Goal: Transaction & Acquisition: Purchase product/service

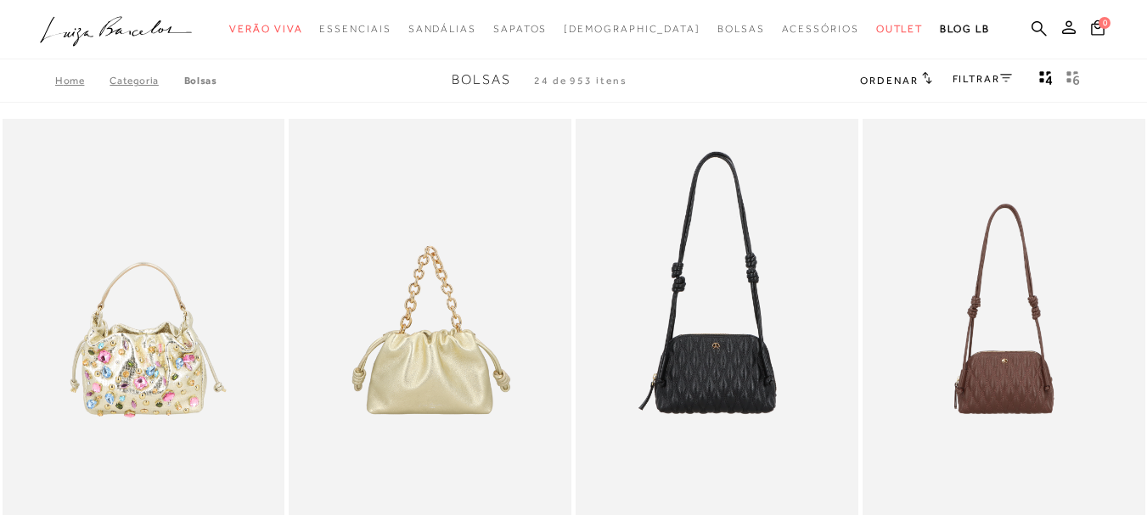
click at [962, 71] on div "FILTRAR" at bounding box center [981, 81] width 59 height 22
click at [979, 78] on link "FILTRAR" at bounding box center [981, 79] width 59 height 12
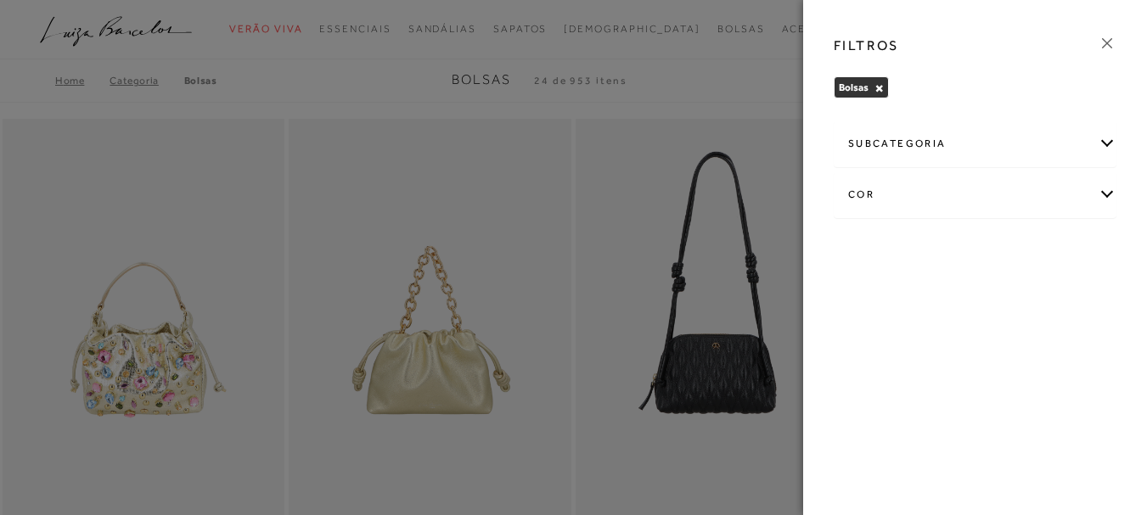
click at [1032, 175] on div "cor" at bounding box center [974, 194] width 281 height 45
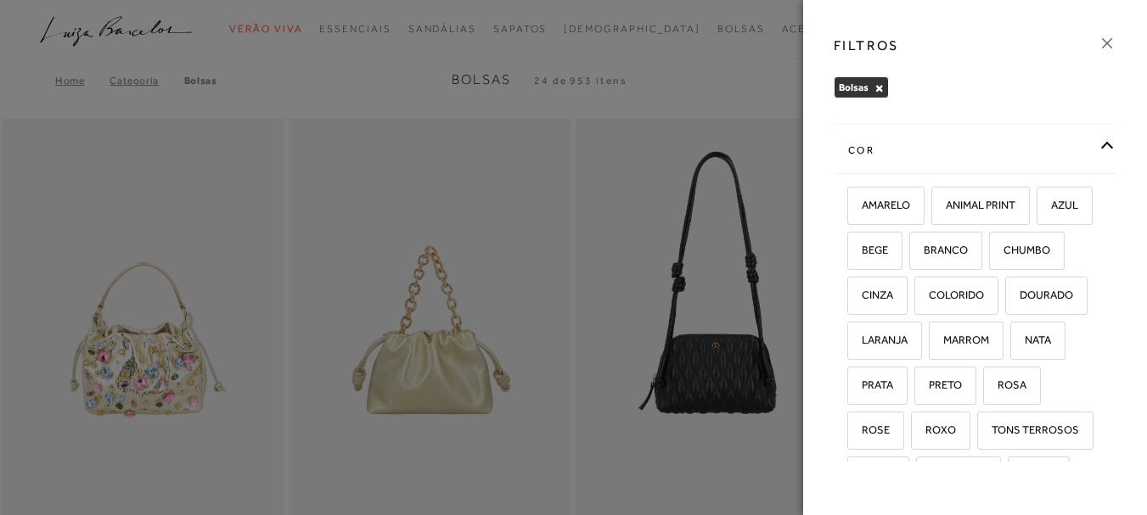
scroll to position [85, 0]
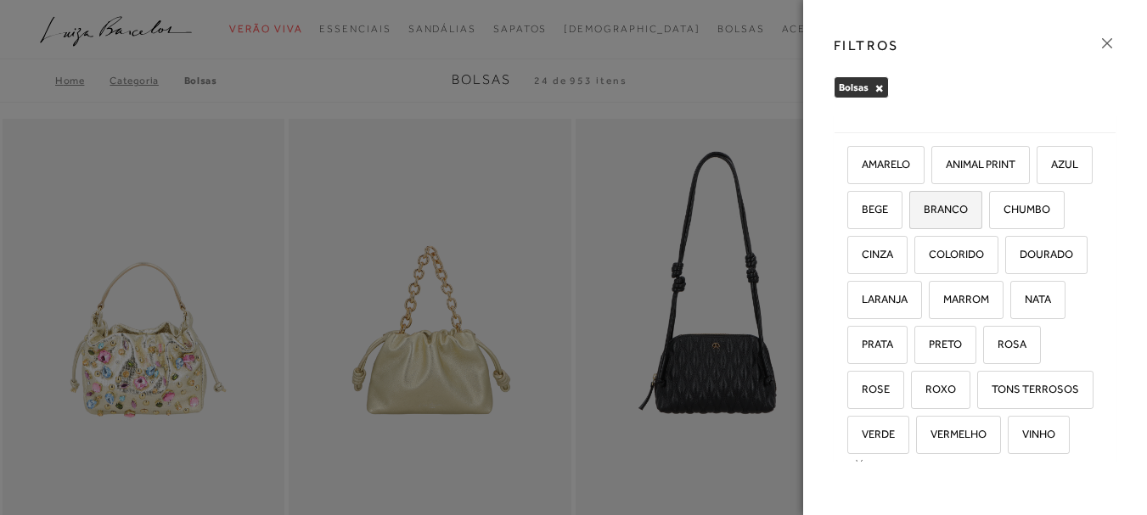
click at [967, 212] on span "BRANCO" at bounding box center [939, 209] width 57 height 13
click at [923, 212] on input "BRANCO" at bounding box center [914, 212] width 17 height 17
checkbox input "true"
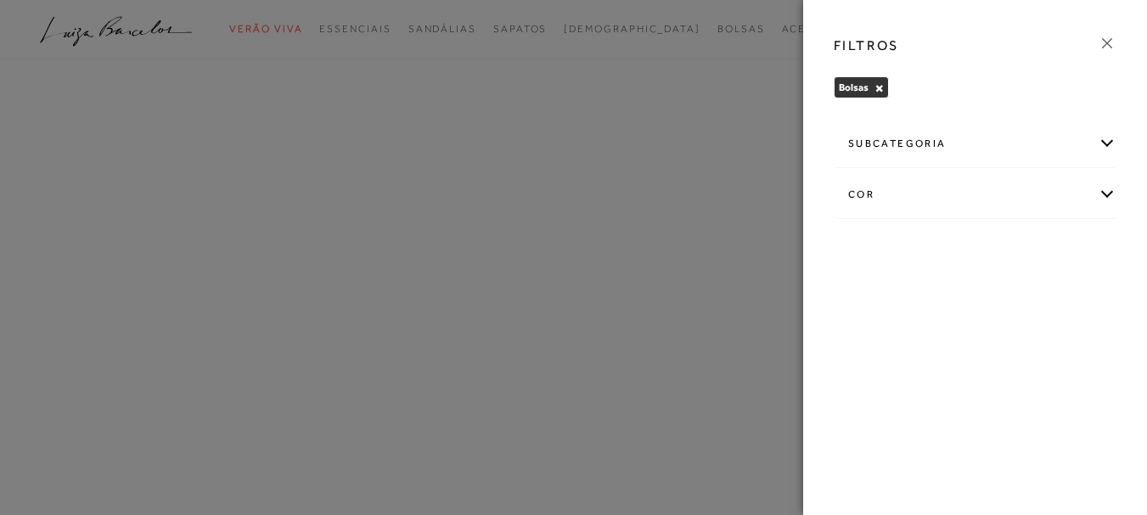
click at [944, 209] on div "cor" at bounding box center [974, 194] width 281 height 45
click at [900, 192] on div "cor" at bounding box center [974, 194] width 281 height 45
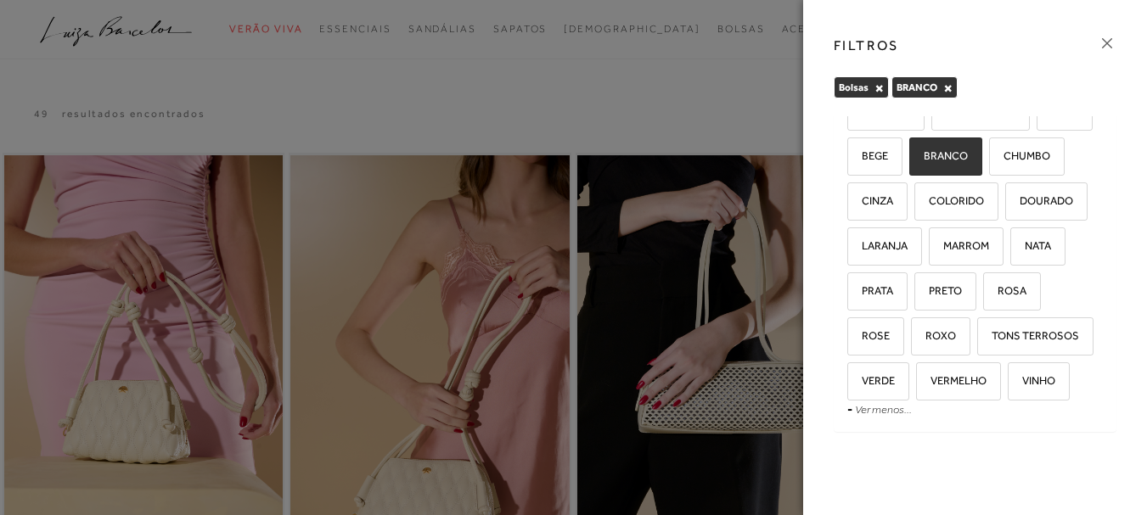
scroll to position [183, 0]
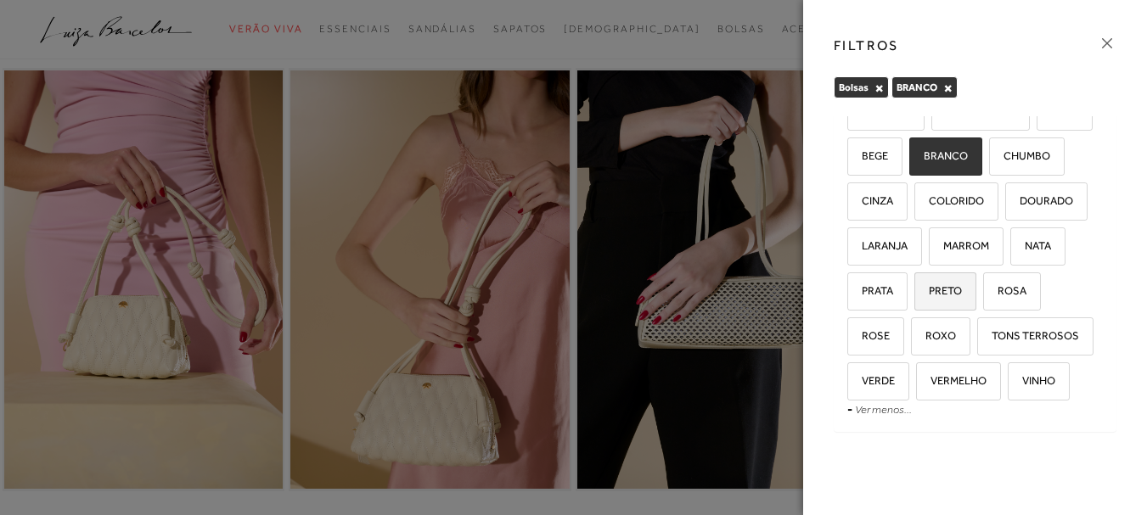
click at [916, 284] on span "PRETO" at bounding box center [939, 290] width 46 height 13
click at [911, 285] on input "PRETO" at bounding box center [919, 293] width 17 height 17
checkbox input "true"
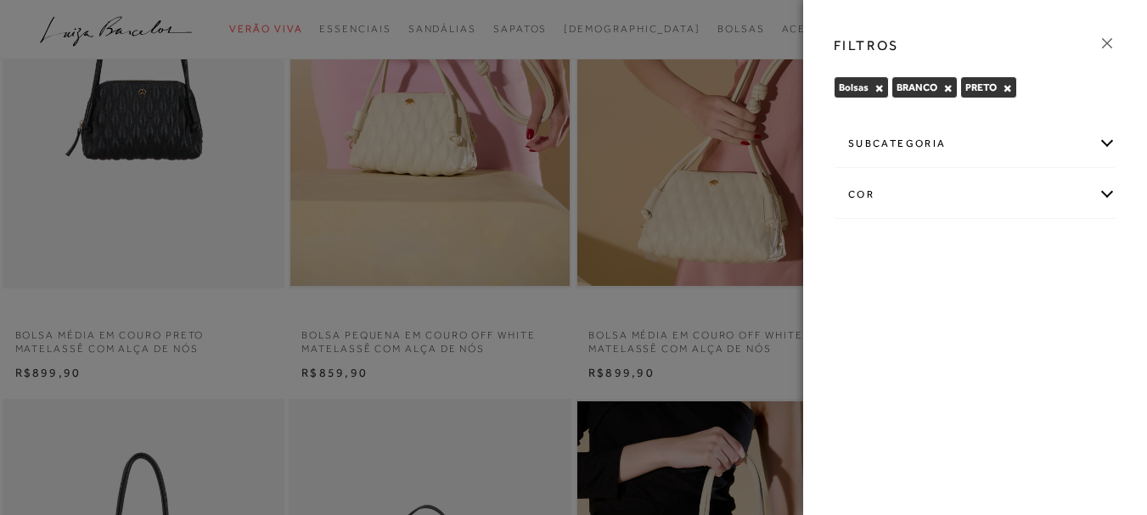
scroll to position [339, 0]
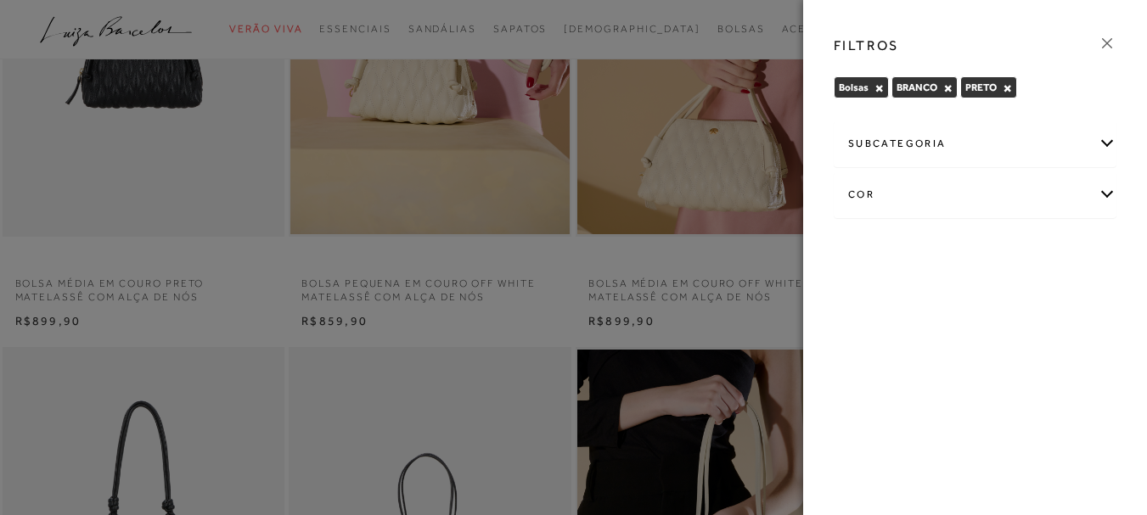
click at [719, 30] on div at bounding box center [573, 257] width 1147 height 515
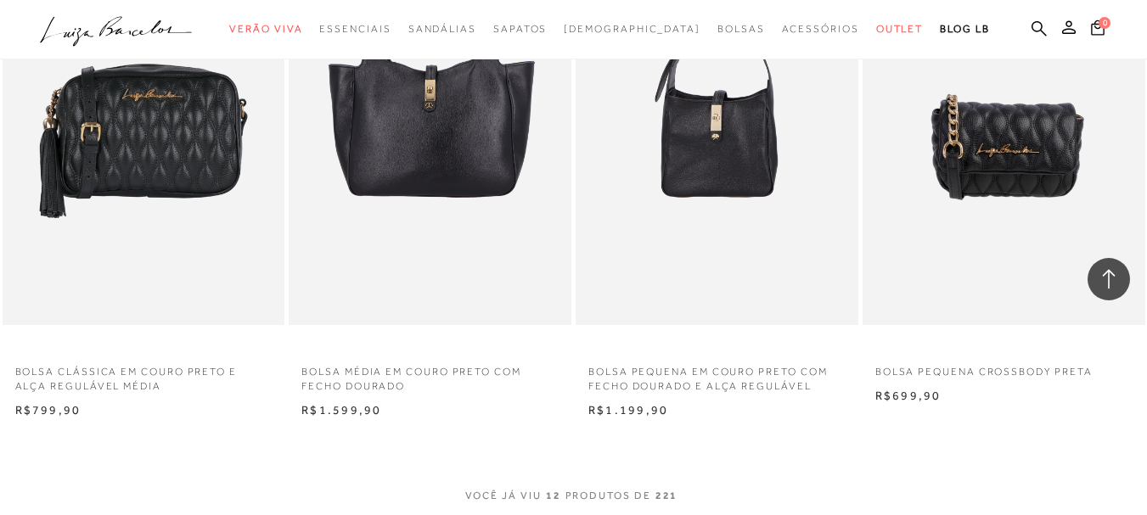
scroll to position [1358, 0]
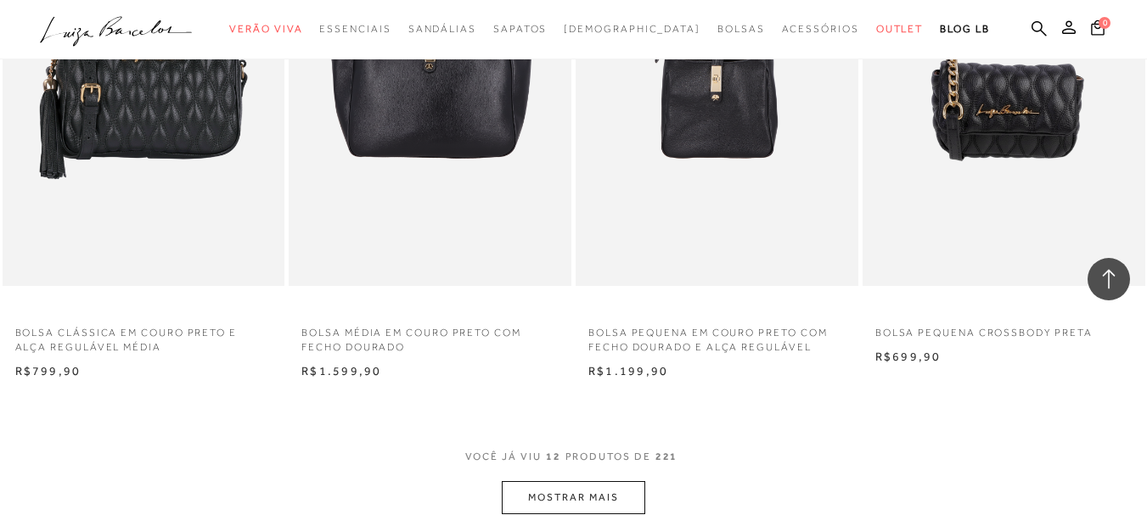
click at [553, 489] on button "MOSTRAR MAIS" at bounding box center [573, 497] width 143 height 33
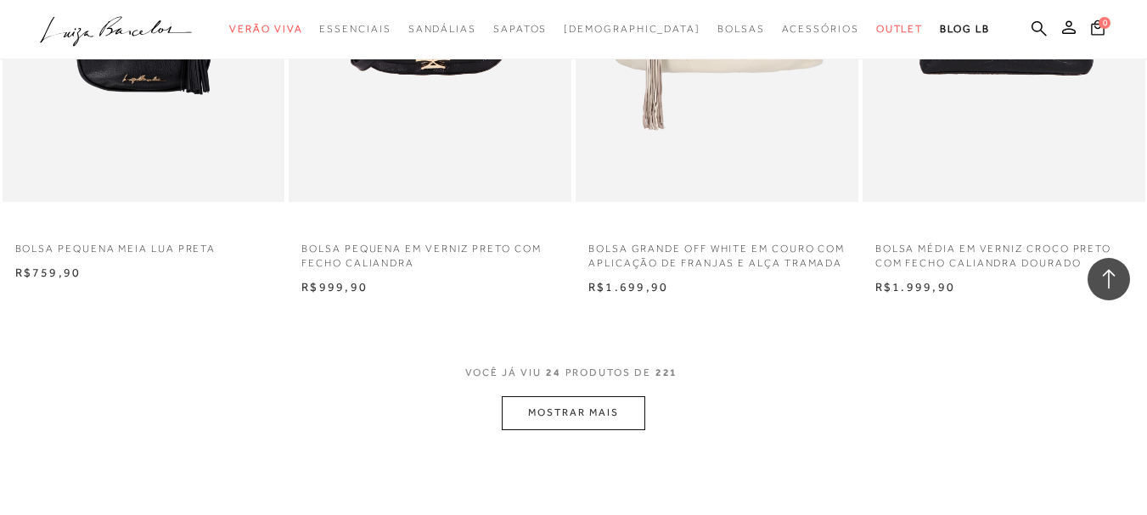
scroll to position [3140, 0]
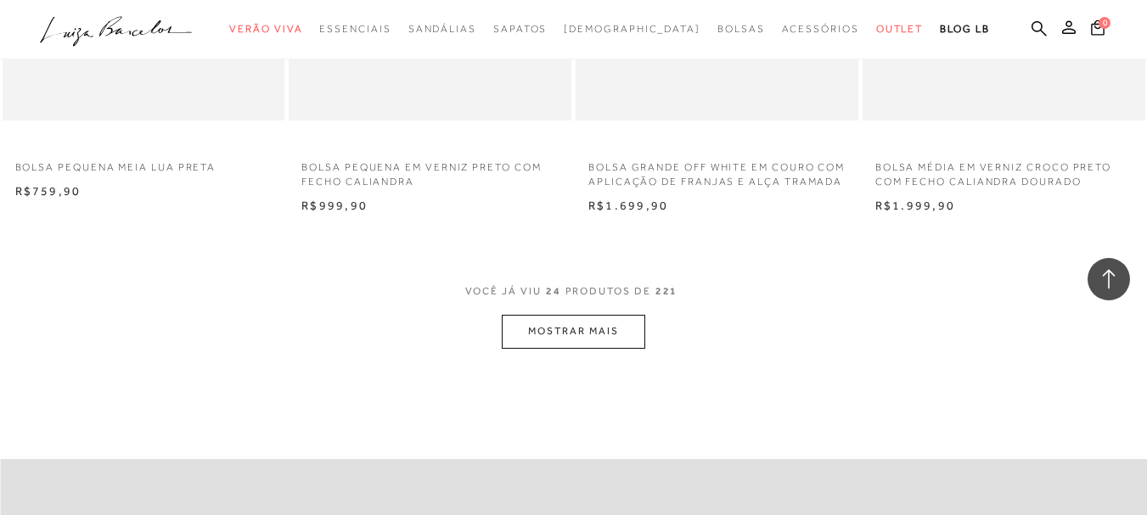
click at [552, 343] on button "MOSTRAR MAIS" at bounding box center [573, 331] width 143 height 33
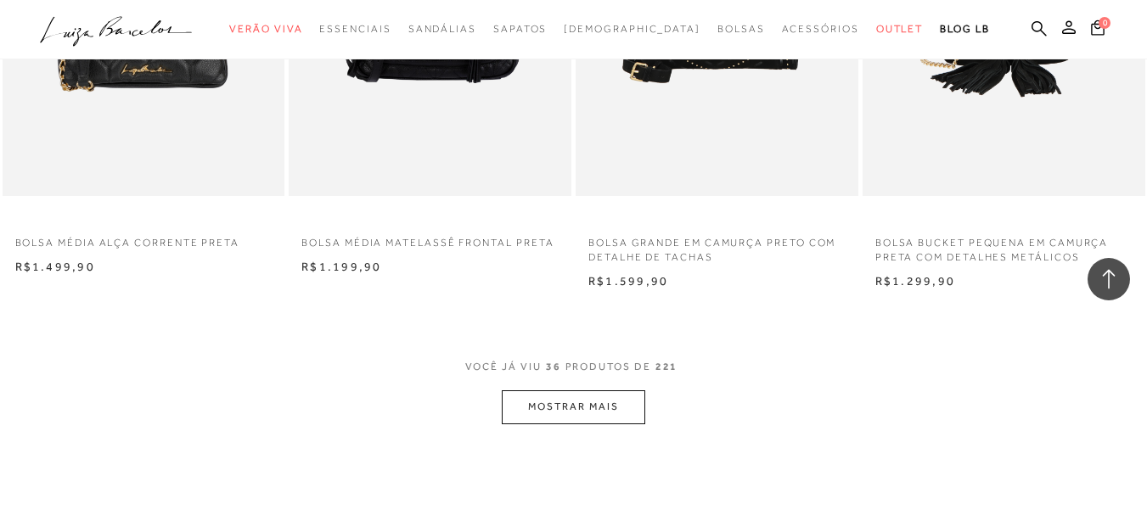
scroll to position [4752, 0]
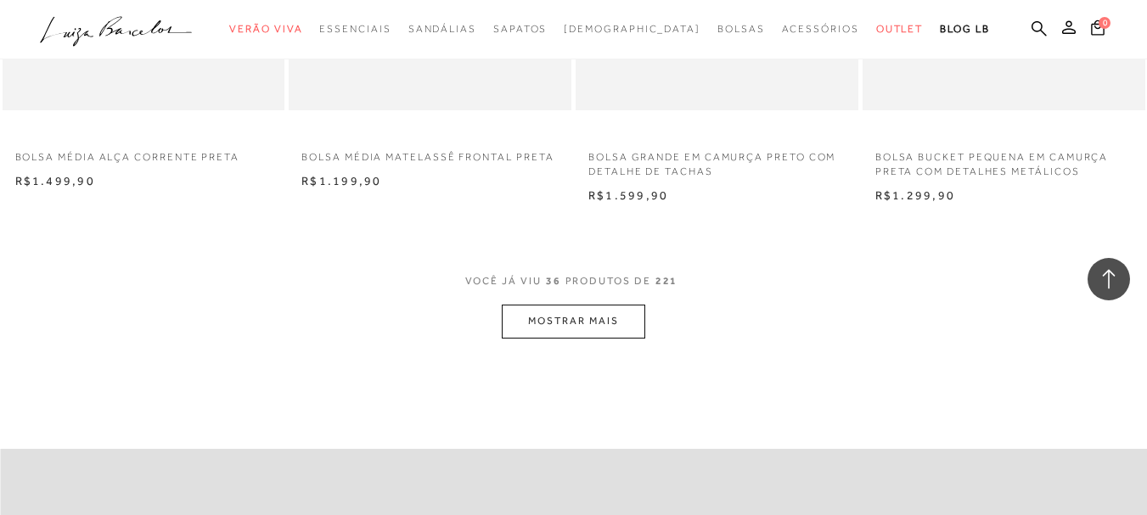
click at [550, 338] on button "MOSTRAR MAIS" at bounding box center [573, 321] width 143 height 33
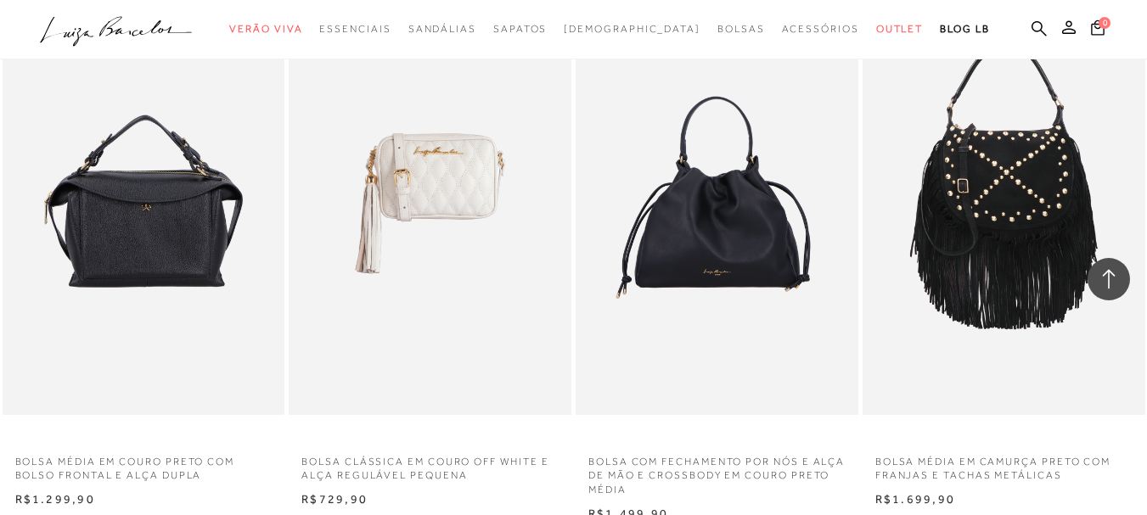
scroll to position [6280, 0]
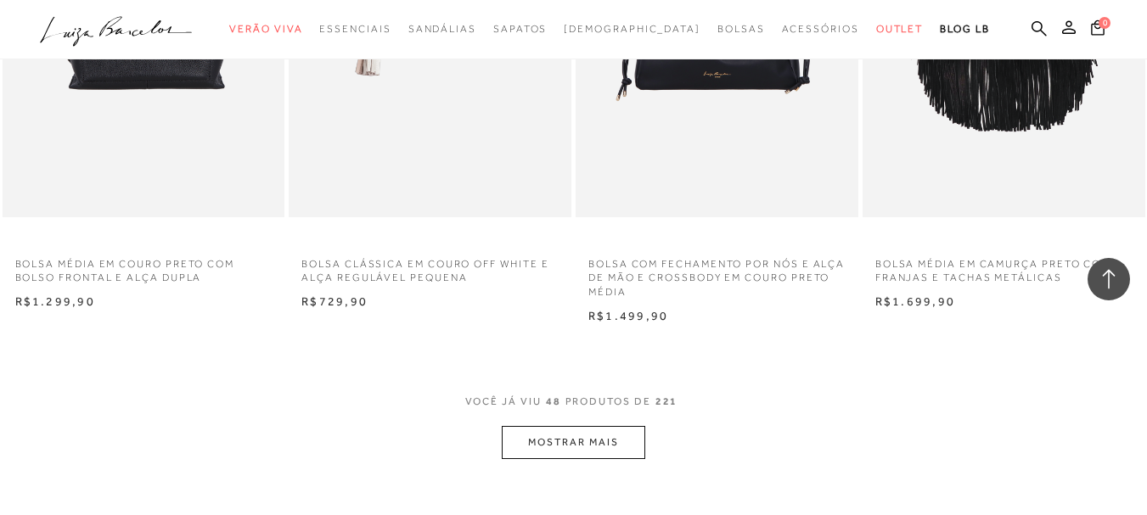
click at [571, 446] on button "MOSTRAR MAIS" at bounding box center [573, 442] width 143 height 33
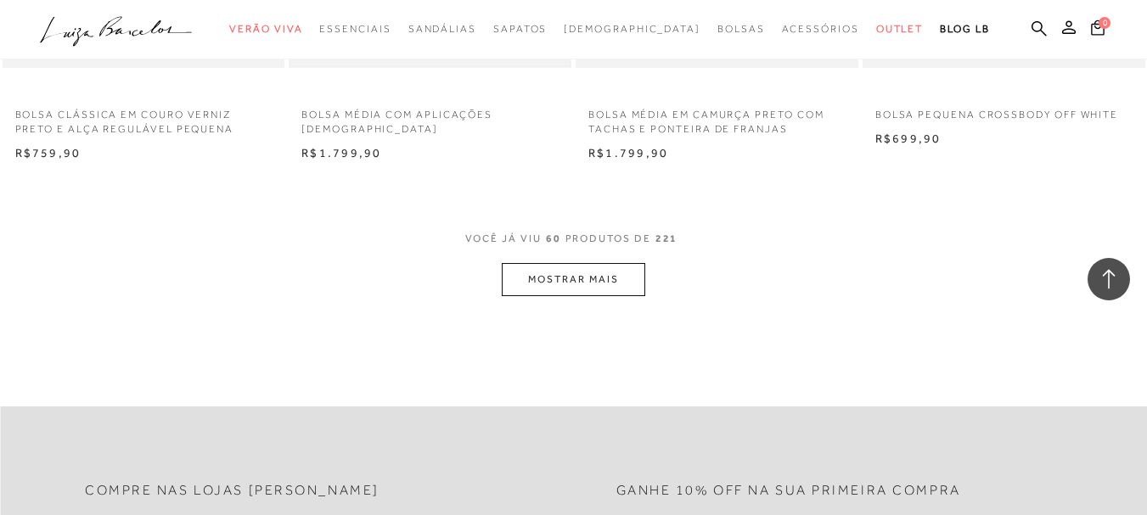
scroll to position [8147, 0]
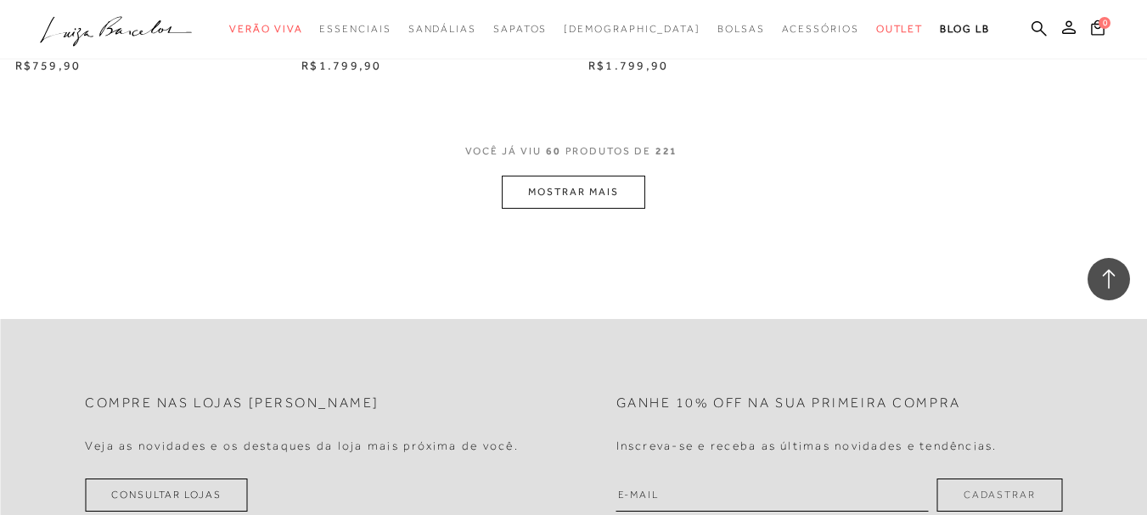
click at [612, 209] on button "MOSTRAR MAIS" at bounding box center [573, 192] width 143 height 33
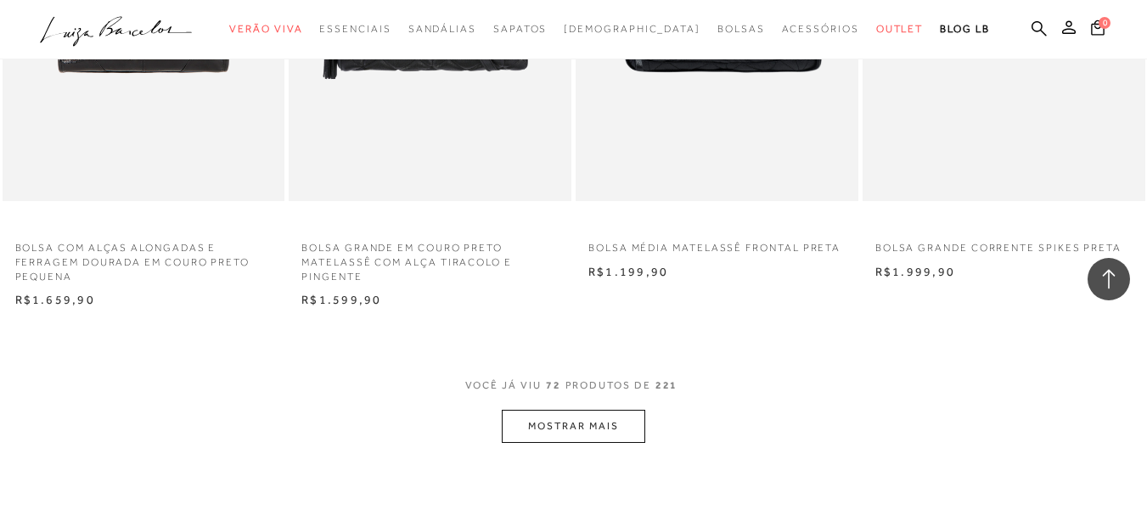
scroll to position [9760, 0]
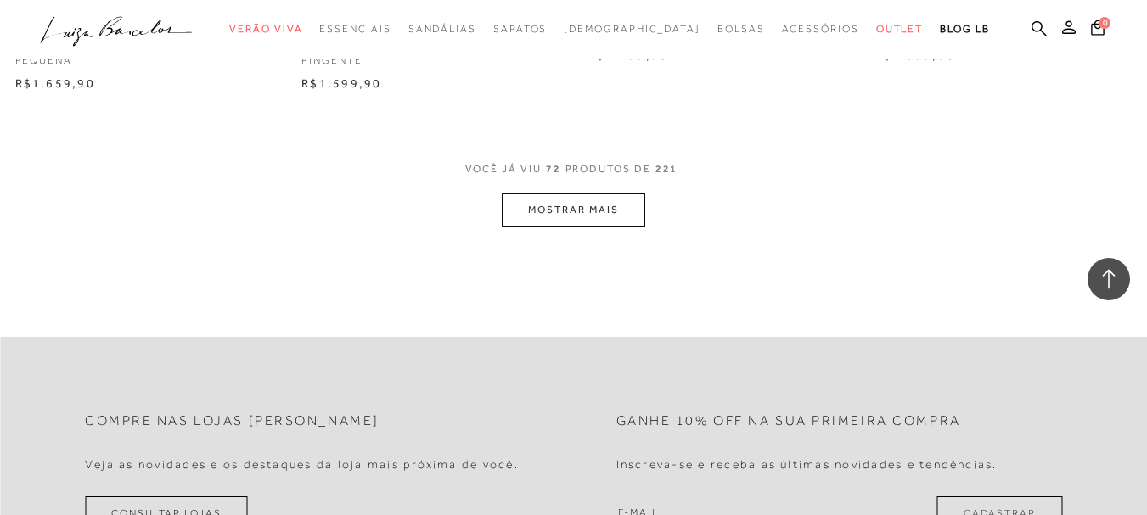
click at [612, 218] on button "MOSTRAR MAIS" at bounding box center [573, 209] width 143 height 33
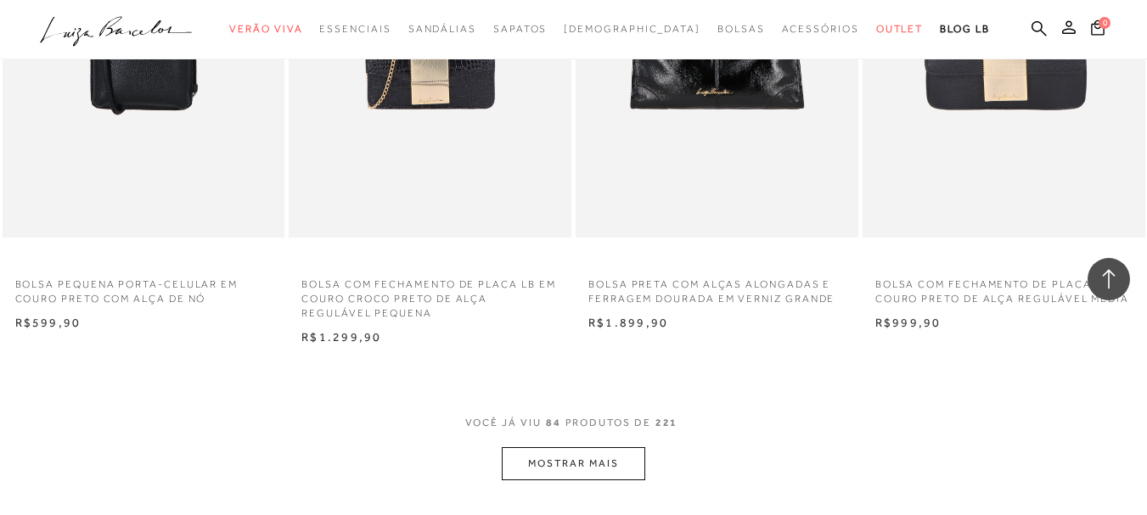
scroll to position [11372, 0]
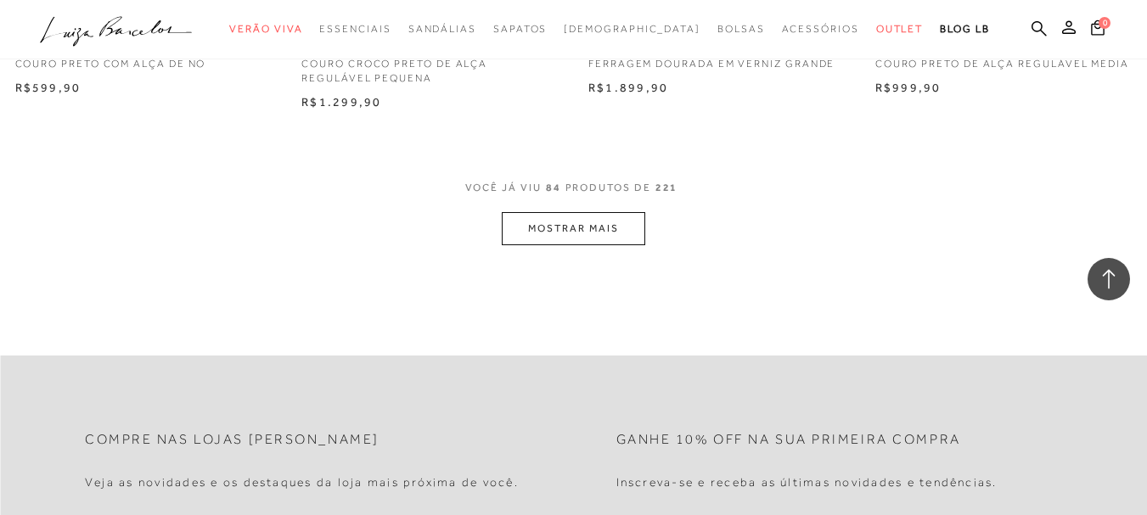
click at [617, 234] on button "MOSTRAR MAIS" at bounding box center [573, 228] width 143 height 33
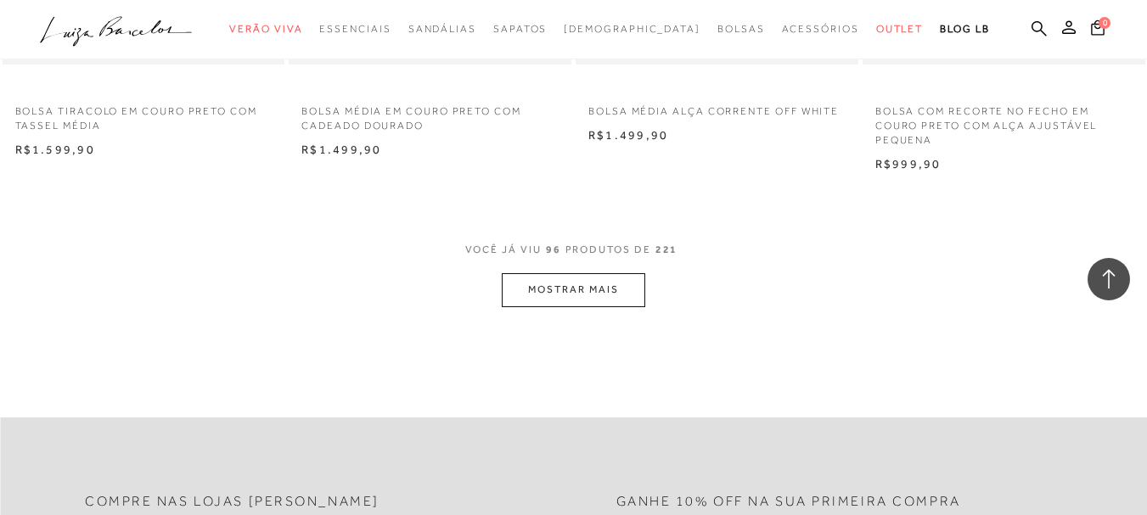
scroll to position [12984, 0]
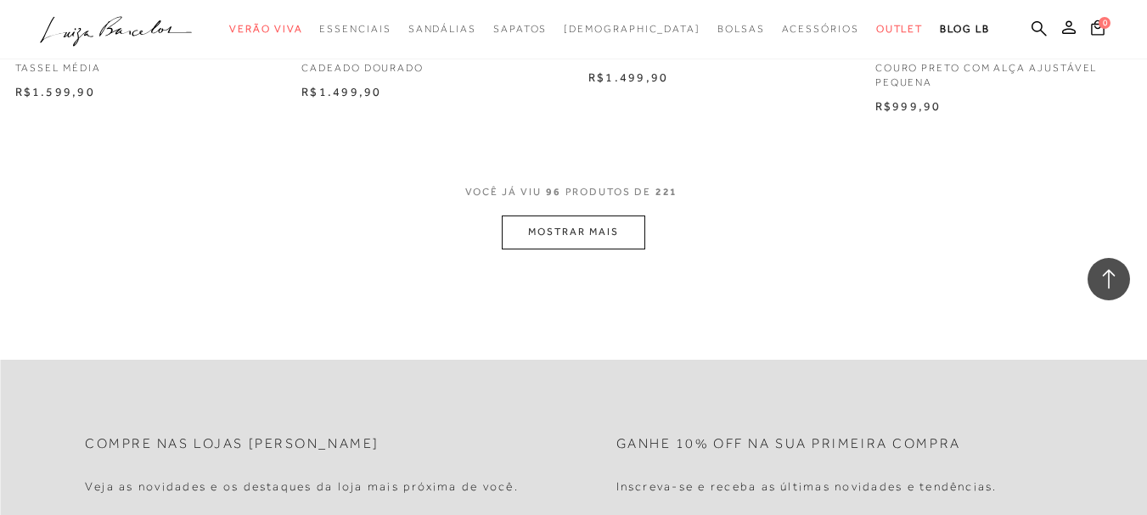
click at [551, 249] on button "MOSTRAR MAIS" at bounding box center [573, 232] width 143 height 33
click at [553, 249] on button "MOSTRAR MAIS" at bounding box center [573, 232] width 143 height 33
click at [566, 249] on button "MOSTRAR MAIS" at bounding box center [573, 232] width 143 height 33
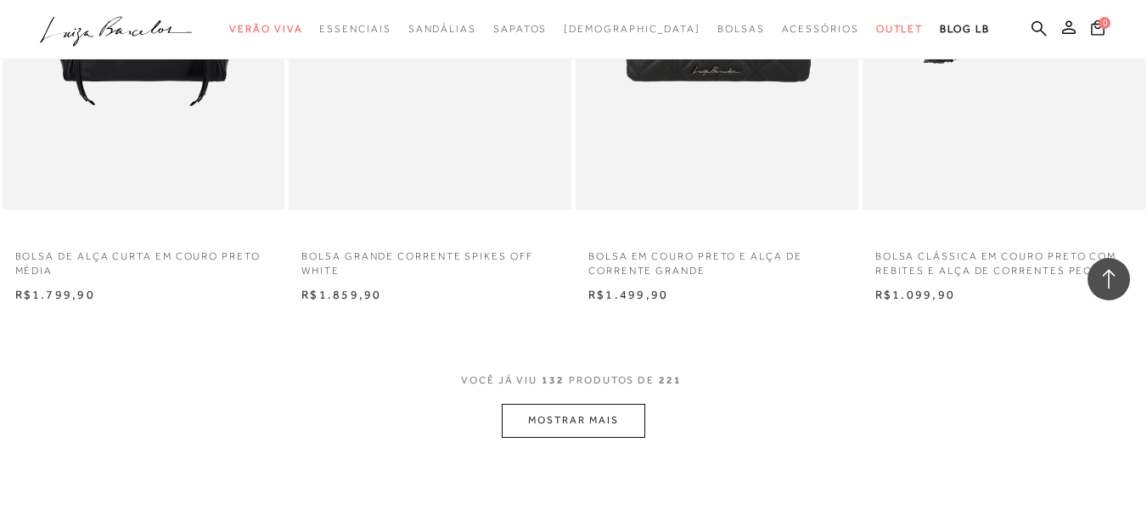
scroll to position [14427, 0]
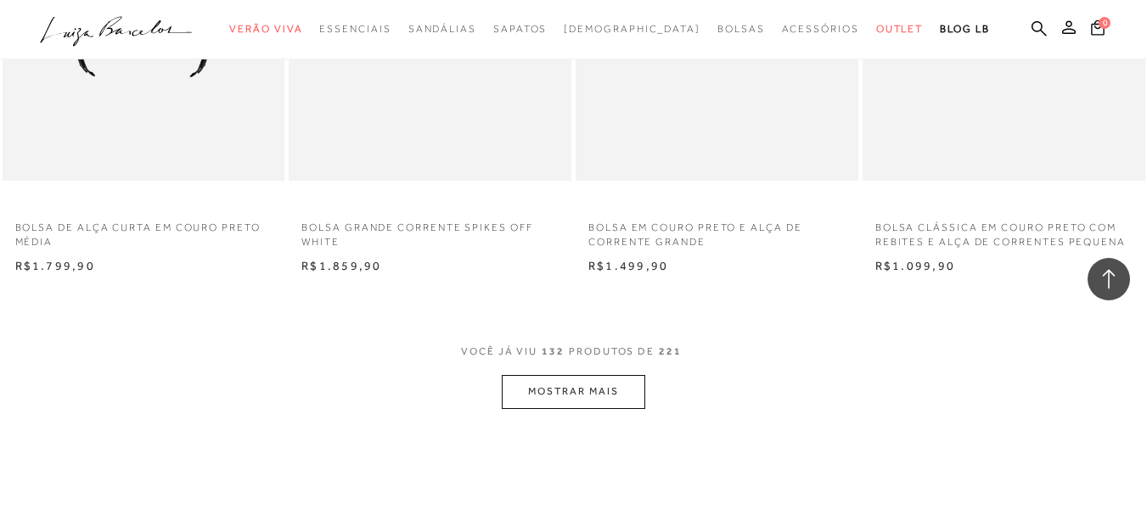
click at [601, 408] on button "MOSTRAR MAIS" at bounding box center [573, 391] width 143 height 33
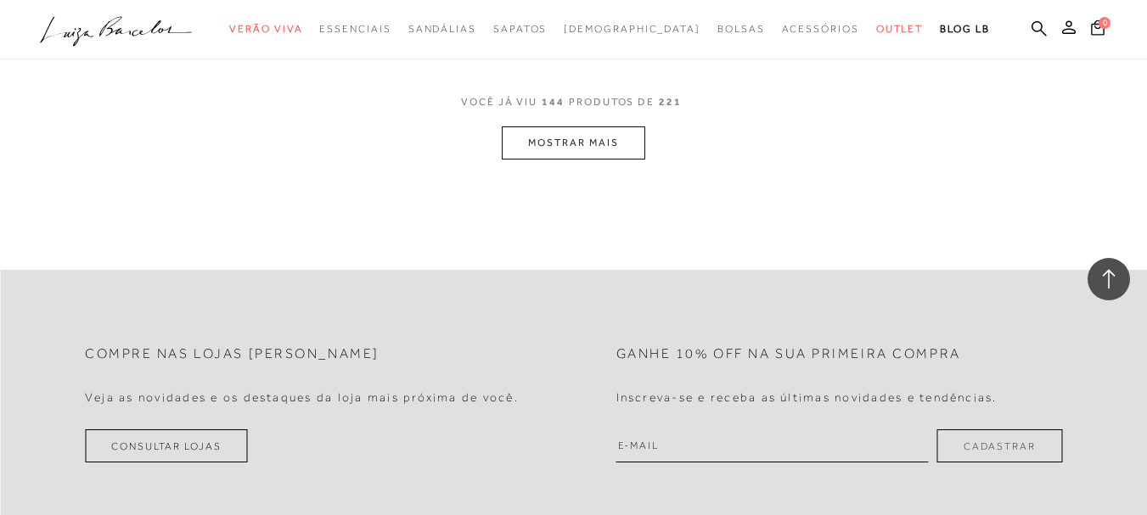
scroll to position [16294, 0]
click at [574, 157] on button "MOSTRAR MAIS" at bounding box center [573, 141] width 143 height 33
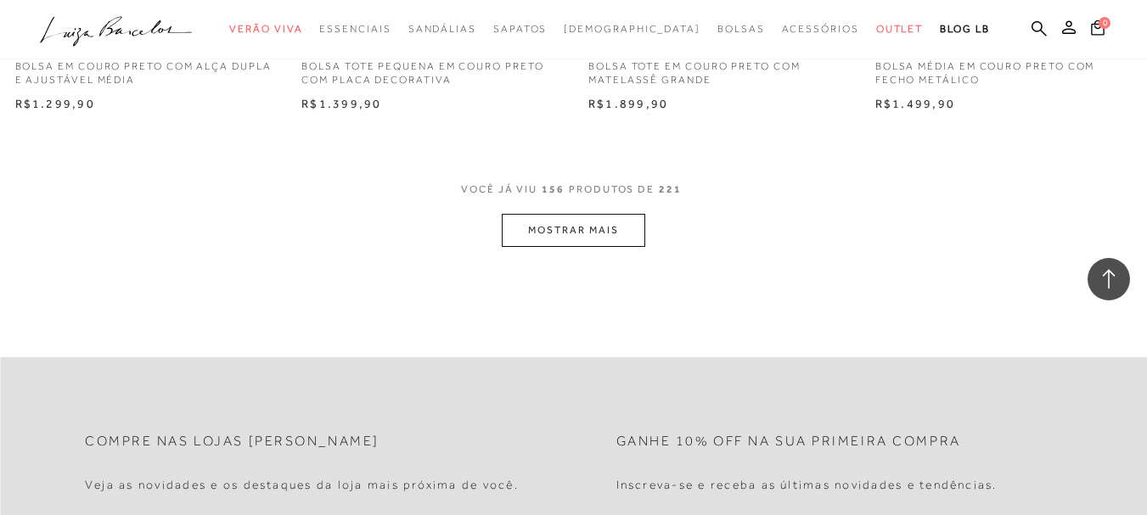
scroll to position [17822, 0]
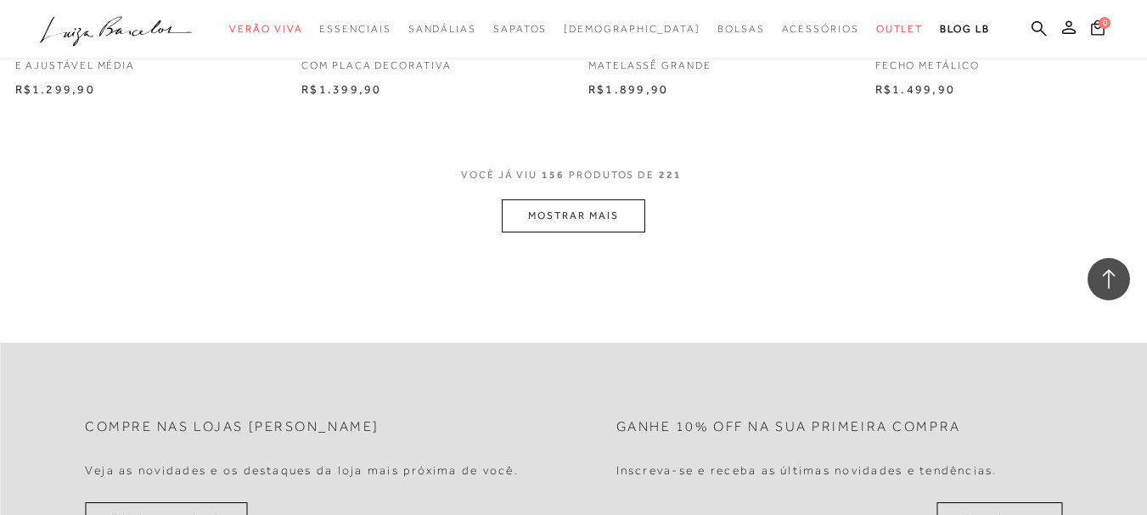
click at [597, 199] on div "VOCê JÁ VIU 156 PRODUTOS DE 221" at bounding box center [573, 183] width 225 height 31
click at [608, 233] on button "MOSTRAR MAIS" at bounding box center [573, 215] width 143 height 33
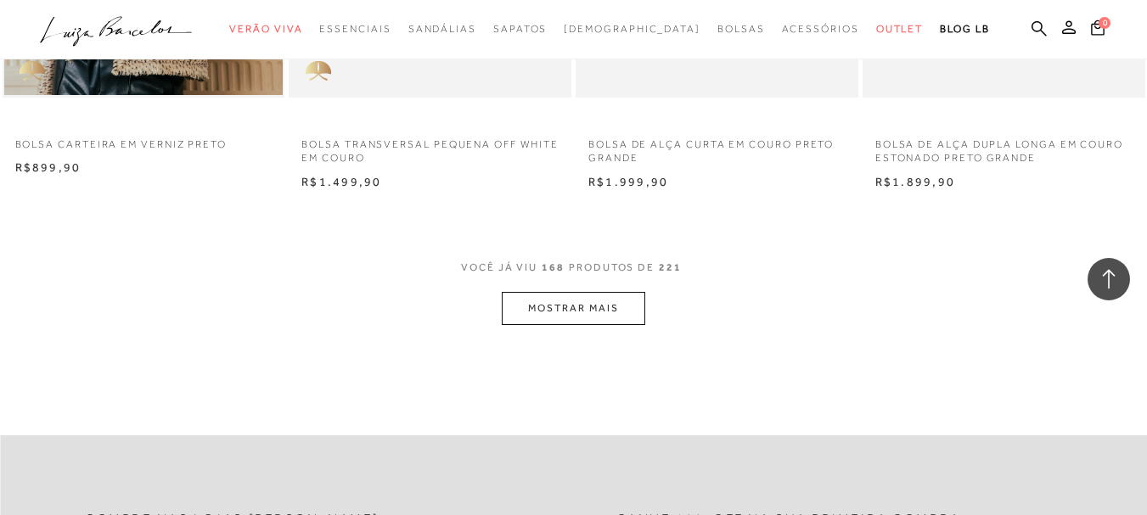
scroll to position [19349, 0]
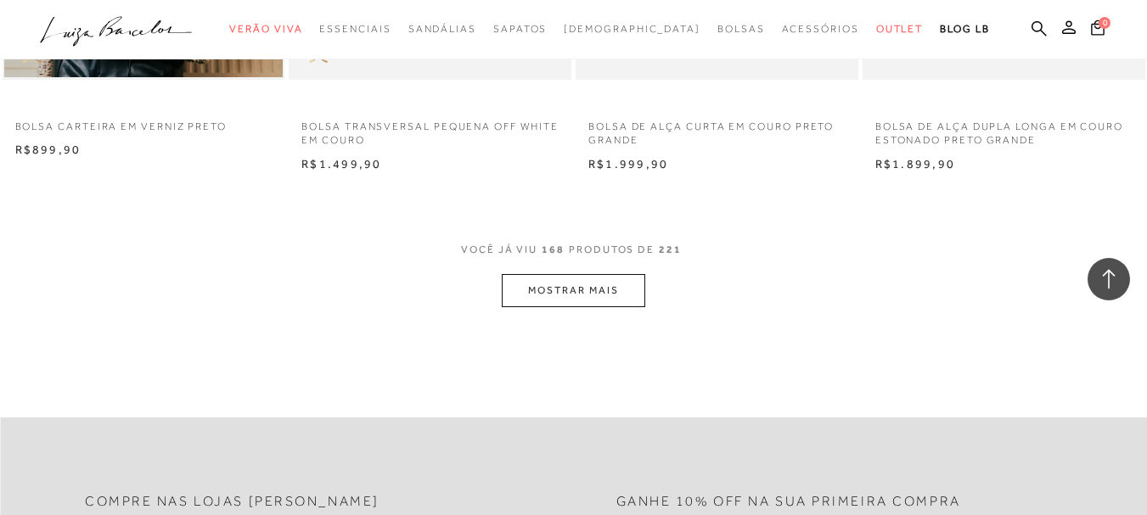
click at [588, 307] on button "MOSTRAR MAIS" at bounding box center [573, 290] width 143 height 33
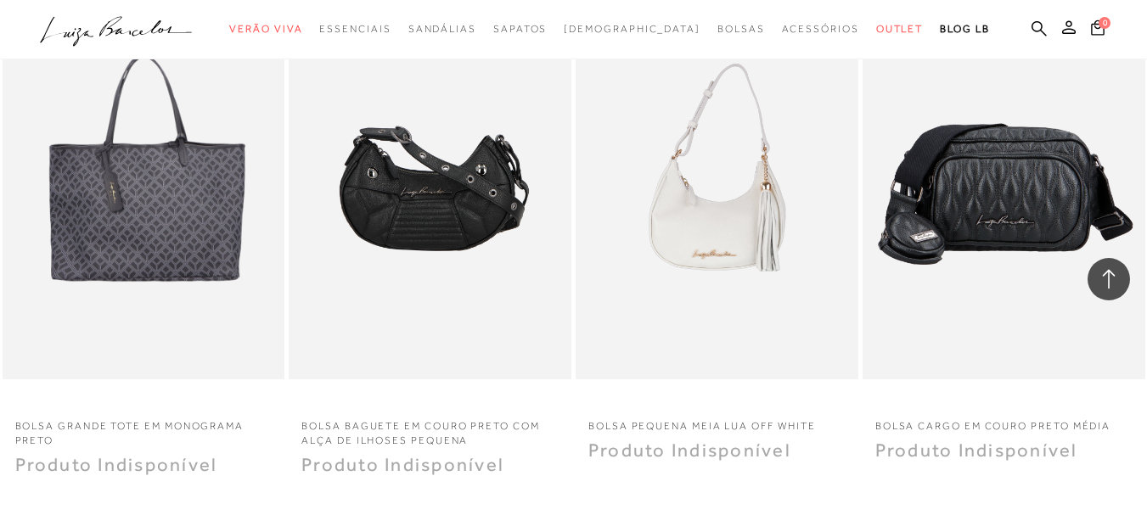
scroll to position [20962, 0]
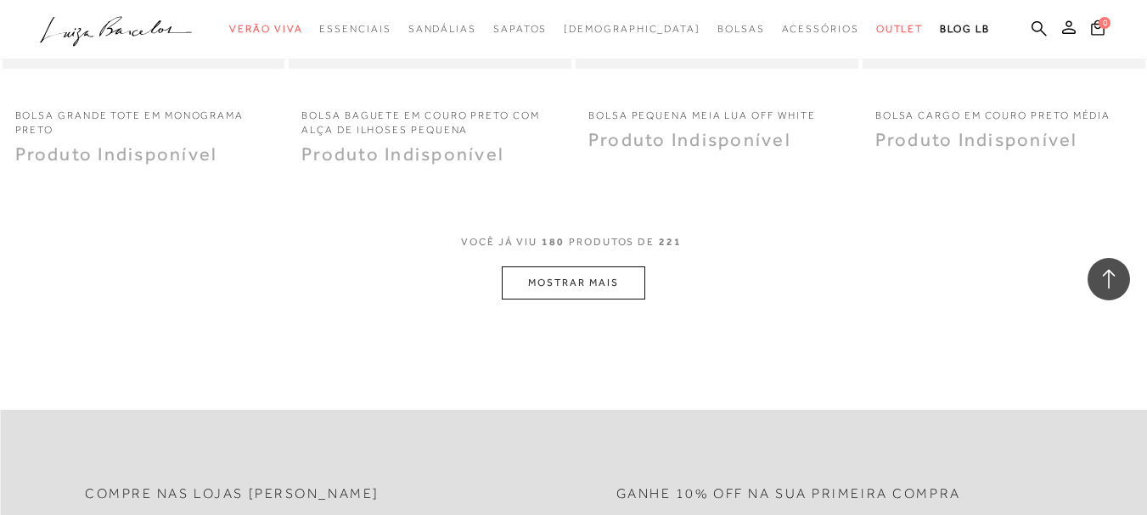
click at [581, 300] on button "MOSTRAR MAIS" at bounding box center [573, 282] width 143 height 33
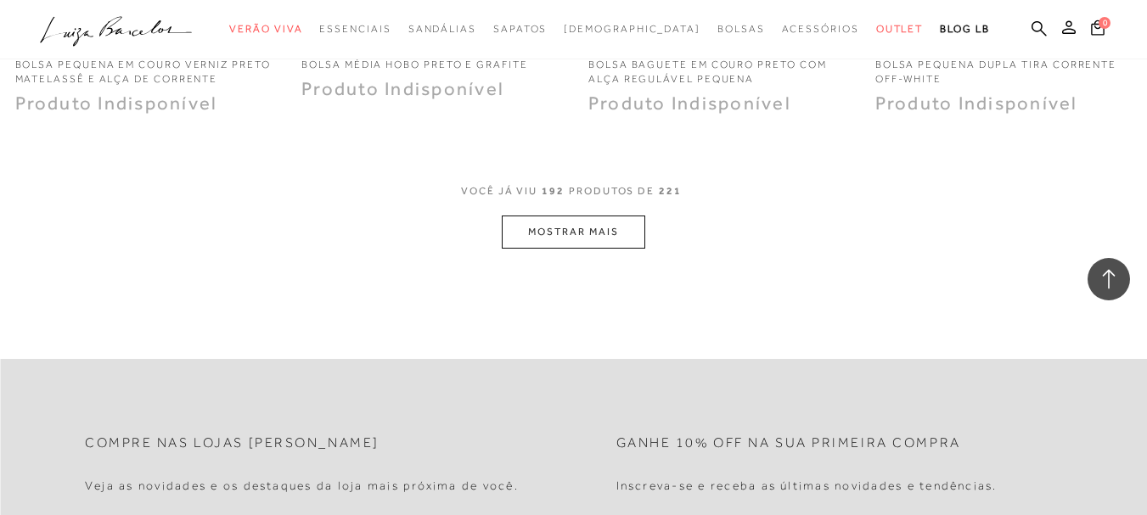
scroll to position [22744, 0]
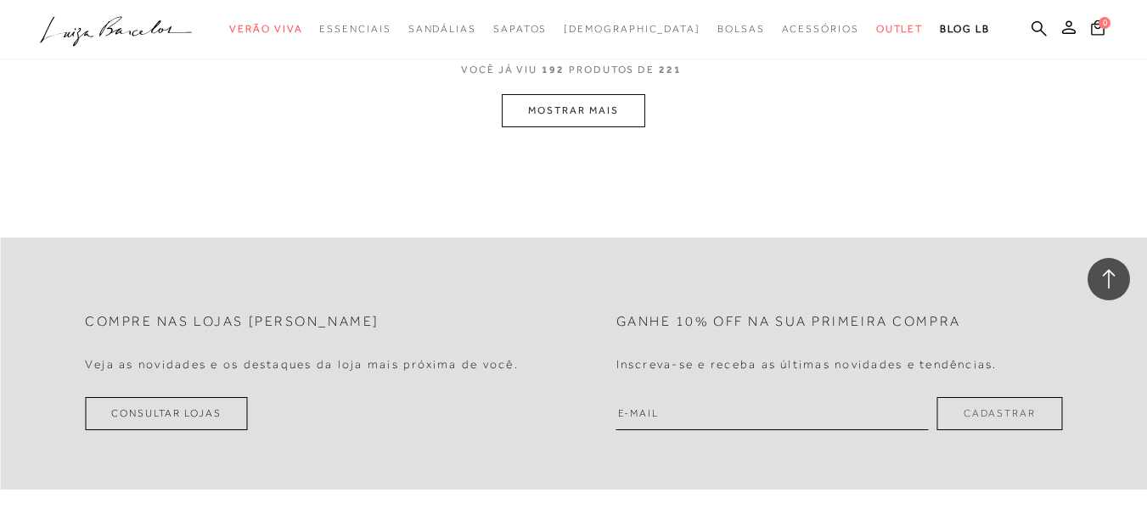
click at [547, 127] on button "MOSTRAR MAIS" at bounding box center [573, 110] width 143 height 33
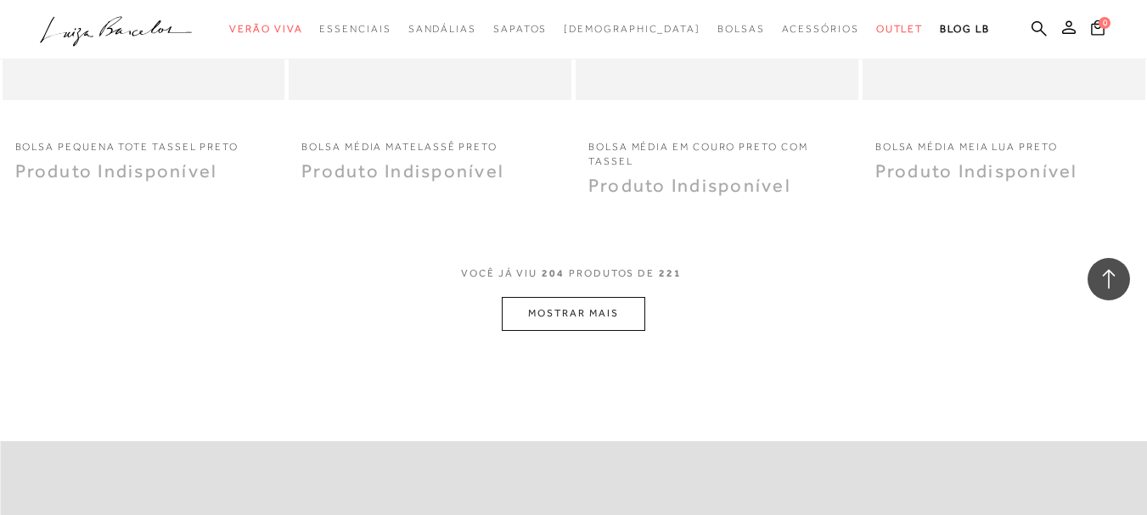
scroll to position [24187, 0]
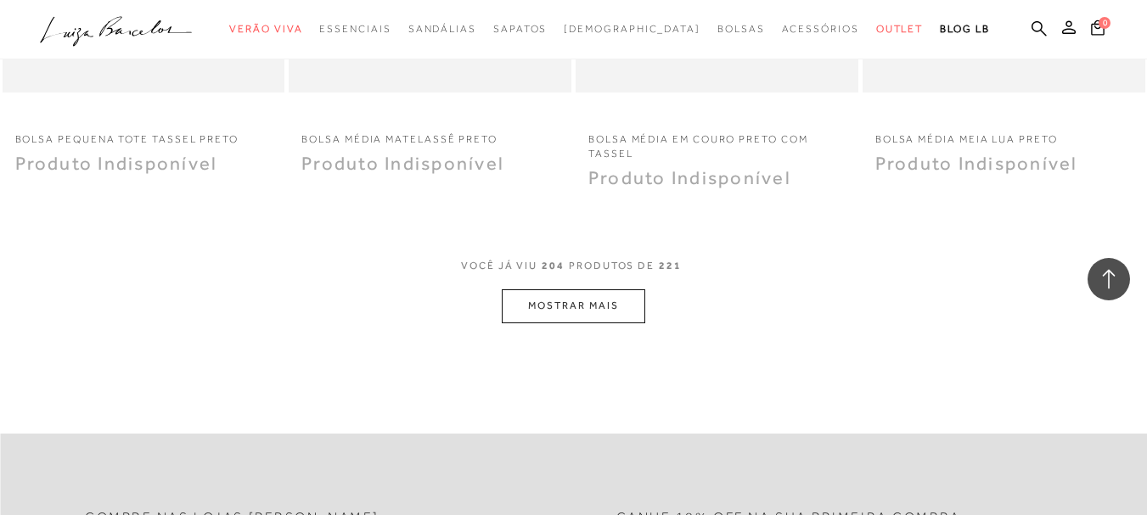
click at [560, 322] on button "MOSTRAR MAIS" at bounding box center [573, 305] width 143 height 33
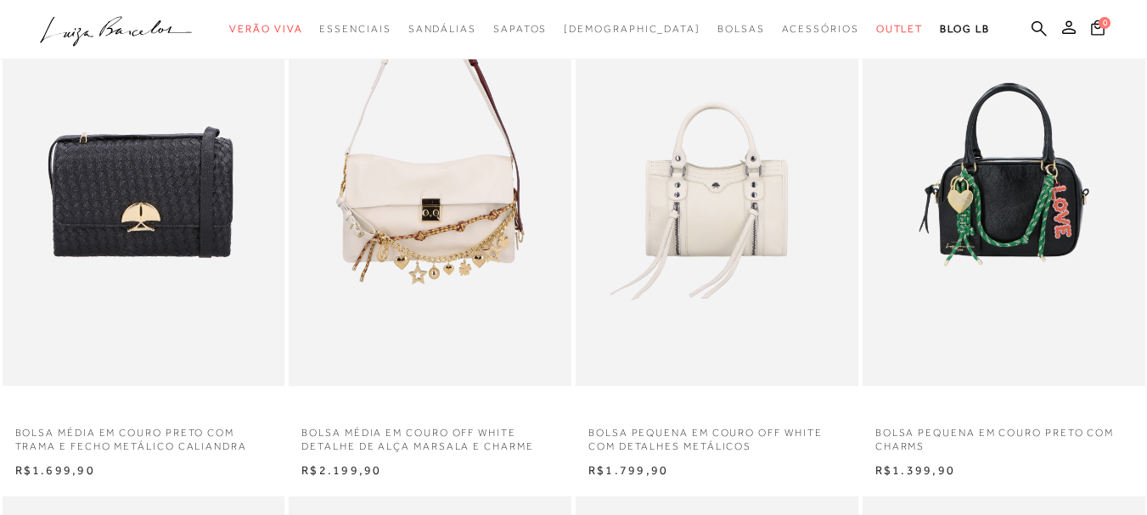
scroll to position [0, 0]
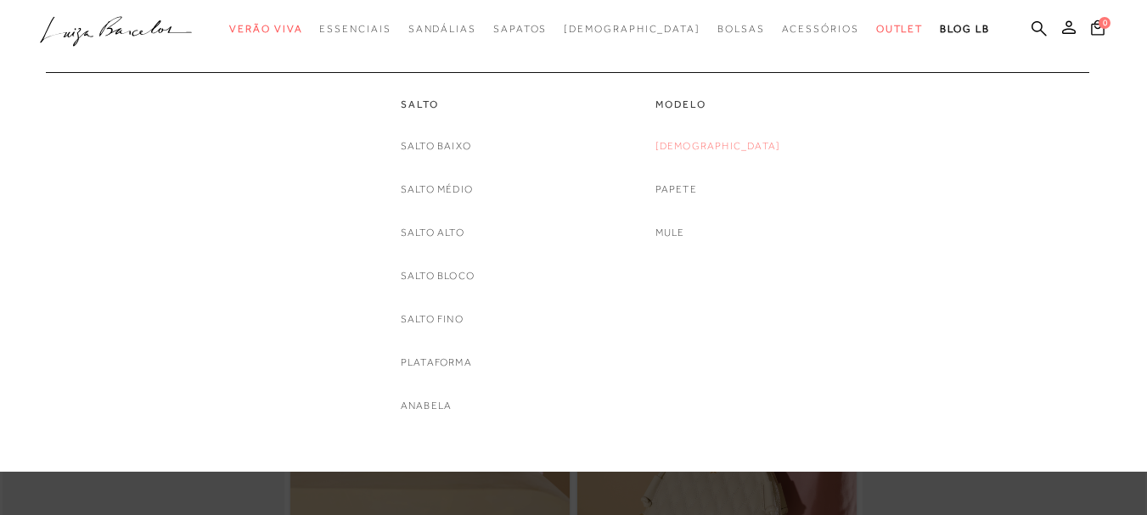
click at [726, 143] on link "[DEMOGRAPHIC_DATA]" at bounding box center [718, 146] width 126 height 18
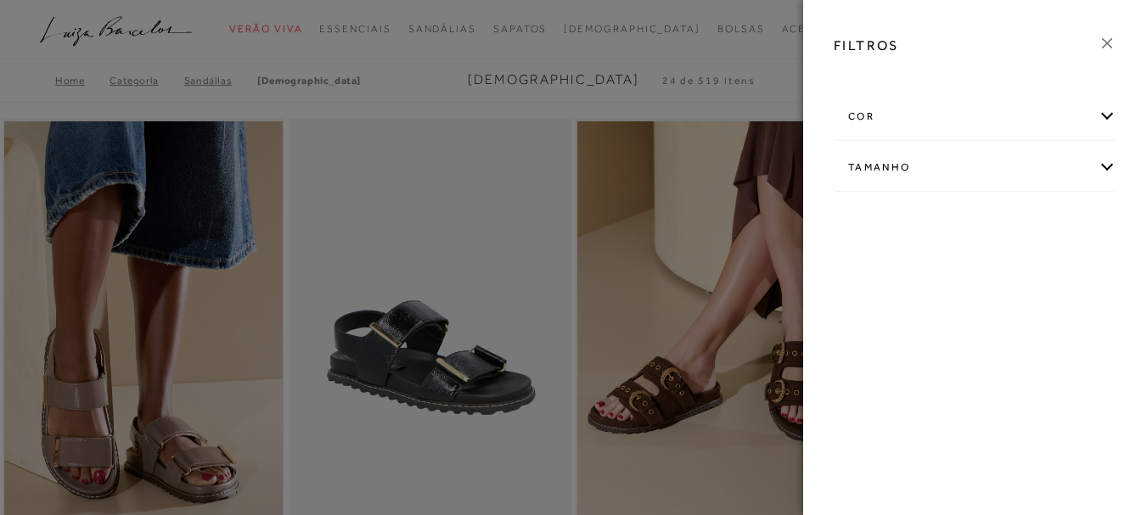
click at [926, 126] on div "cor" at bounding box center [974, 116] width 281 height 45
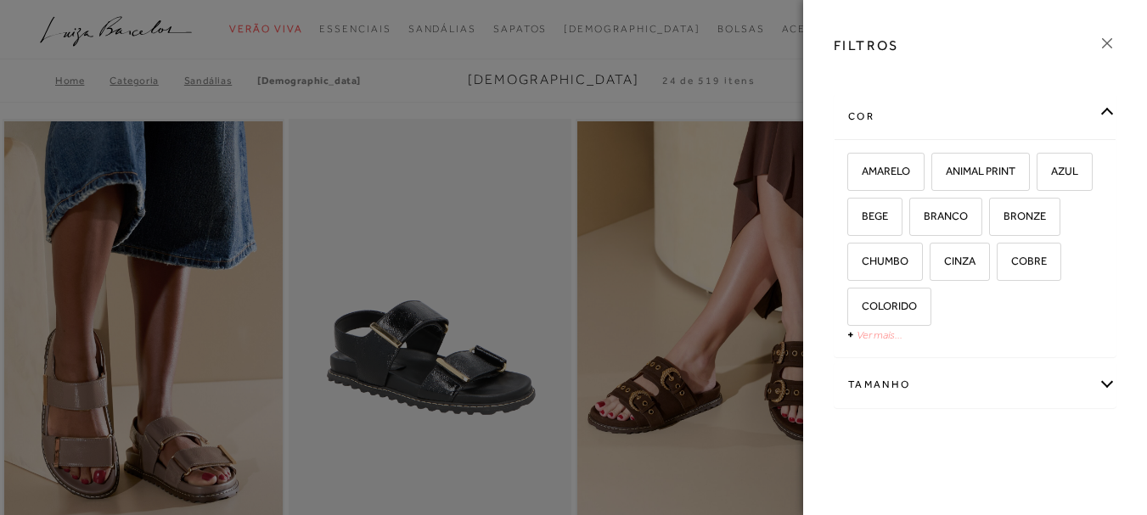
click at [881, 333] on link "Ver mais..." at bounding box center [879, 334] width 46 height 13
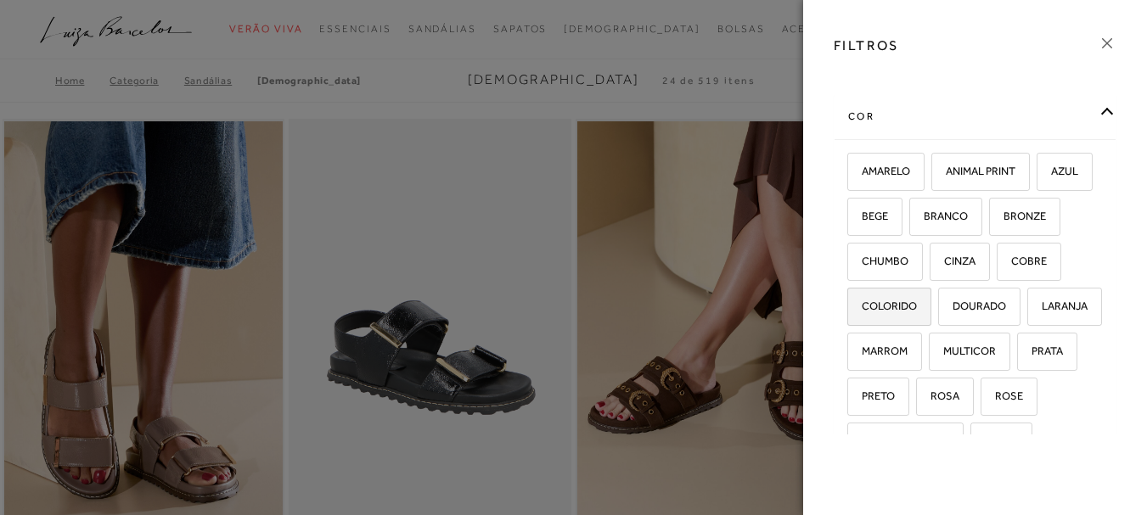
scroll to position [85, 0]
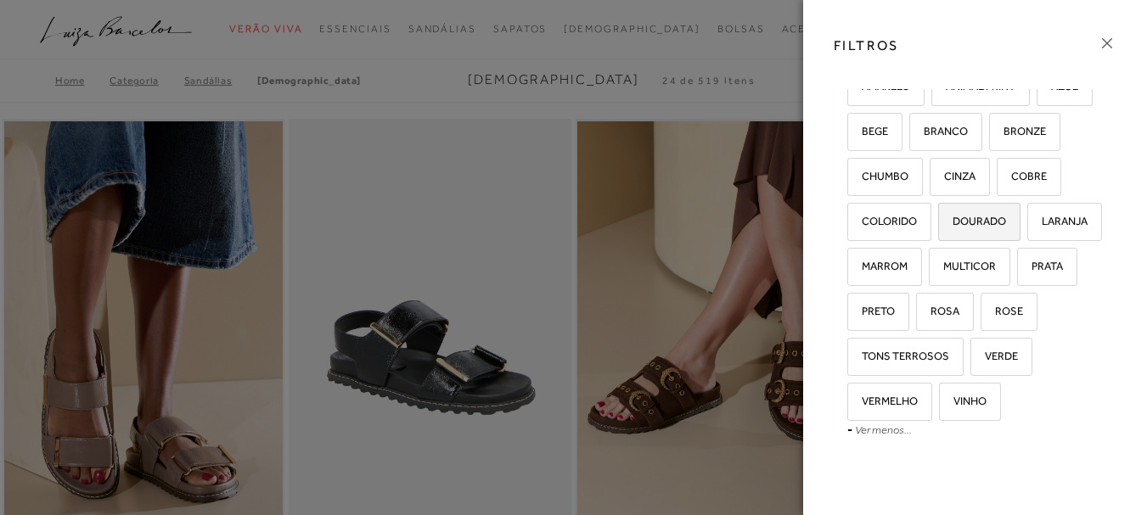
click at [939, 240] on label "DOURADO" at bounding box center [979, 222] width 81 height 36
click at [935, 233] on input "DOURADO" at bounding box center [943, 224] width 17 height 17
checkbox input "true"
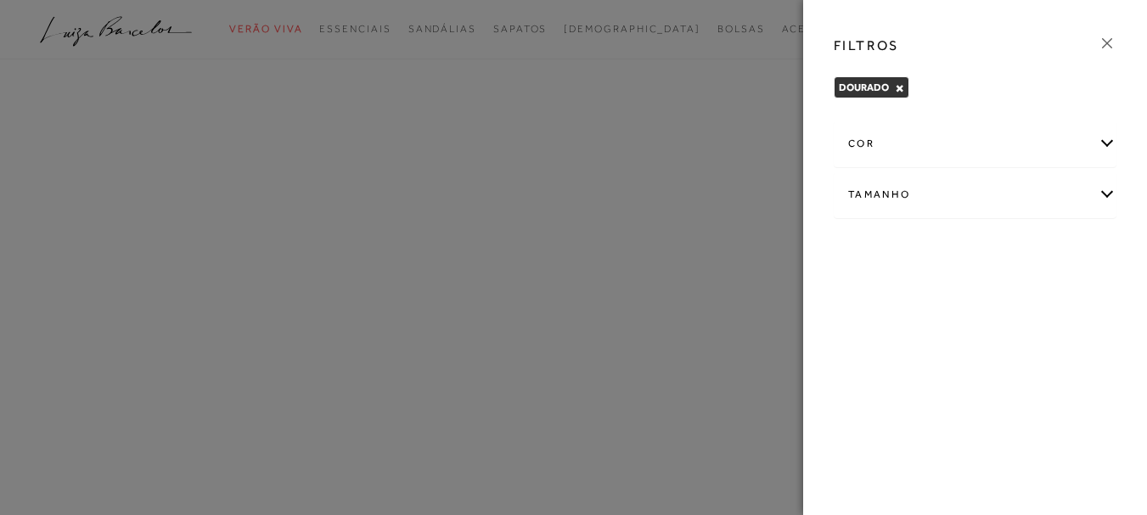
click at [892, 121] on div "cor" at bounding box center [974, 143] width 281 height 45
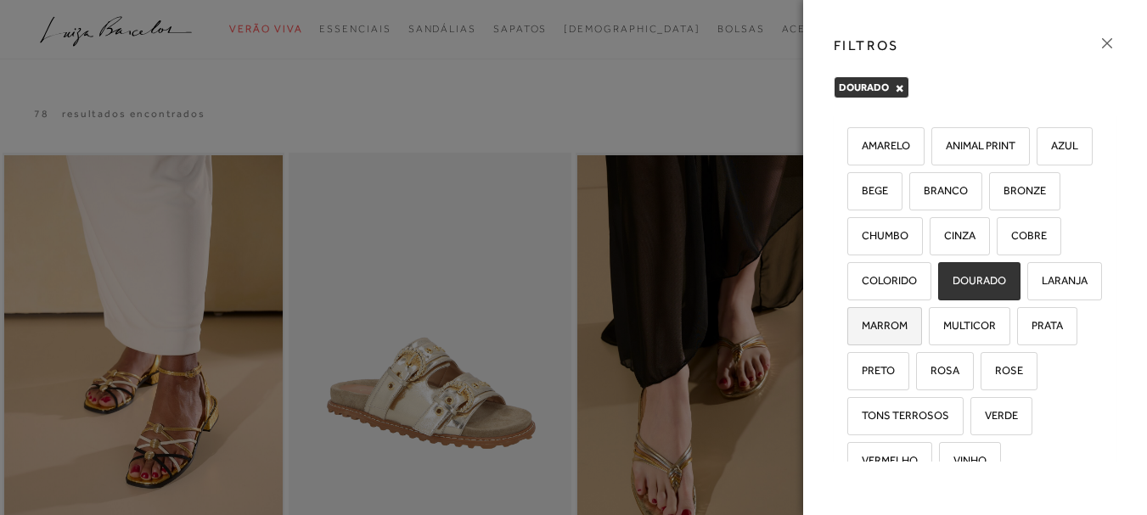
scroll to position [170, 0]
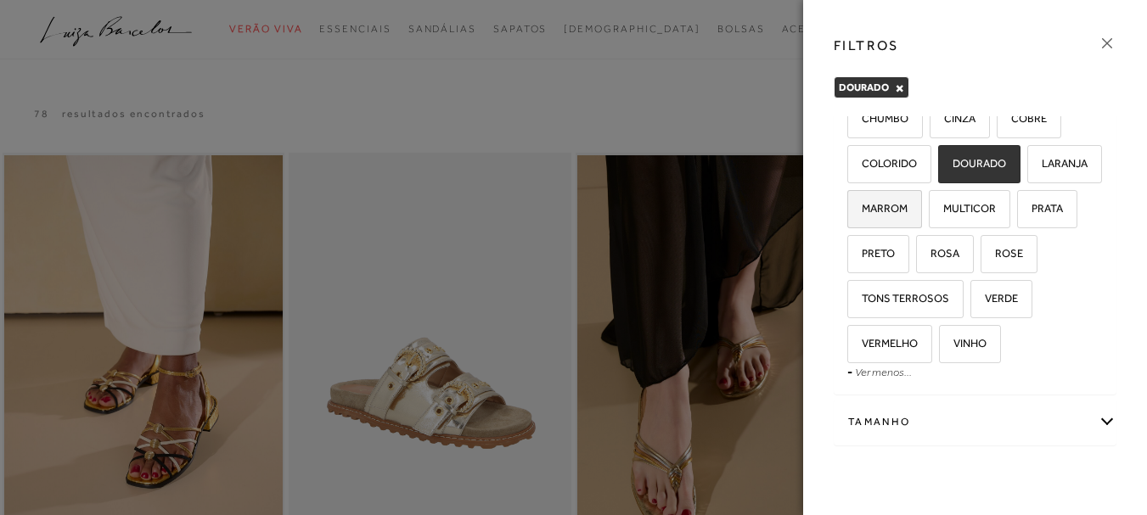
click at [889, 215] on span "MARROM" at bounding box center [878, 208] width 59 height 13
click at [861, 220] on input "MARROM" at bounding box center [852, 211] width 17 height 17
checkbox input "true"
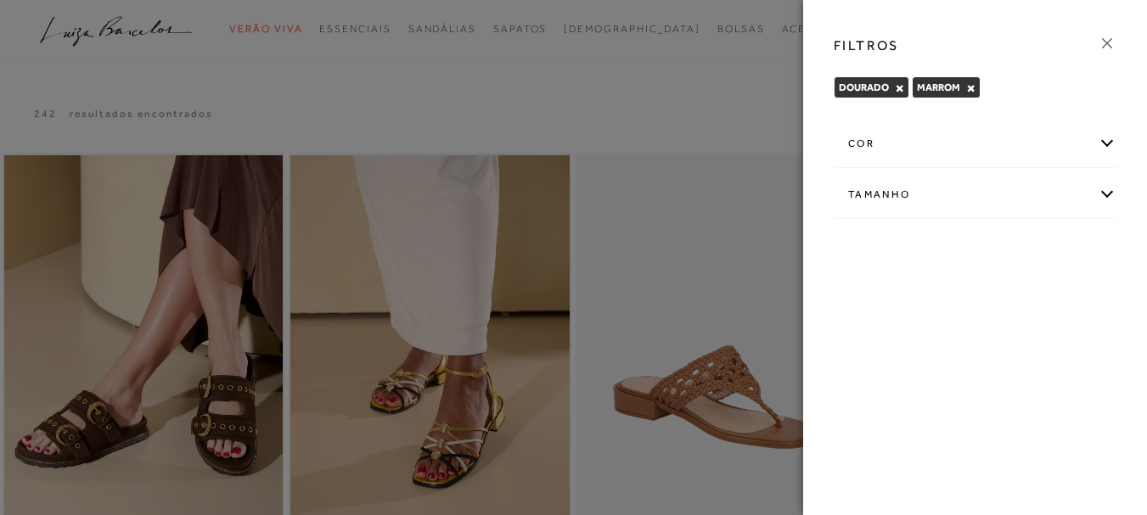
click at [904, 147] on div "cor" at bounding box center [974, 143] width 281 height 45
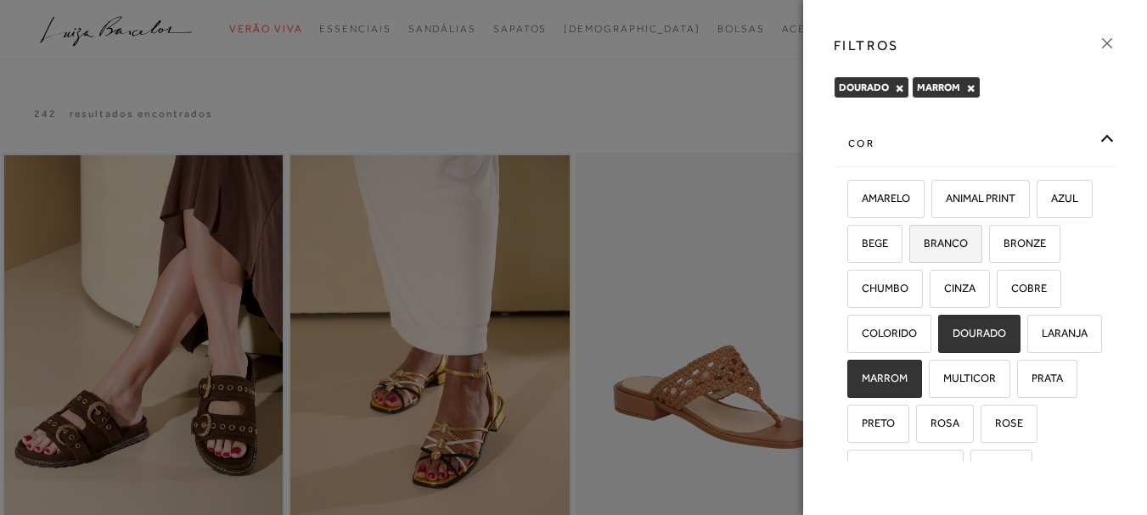
click at [967, 246] on span "BRANCO" at bounding box center [939, 243] width 57 height 13
click at [923, 246] on input "BRANCO" at bounding box center [914, 246] width 17 height 17
checkbox input "true"
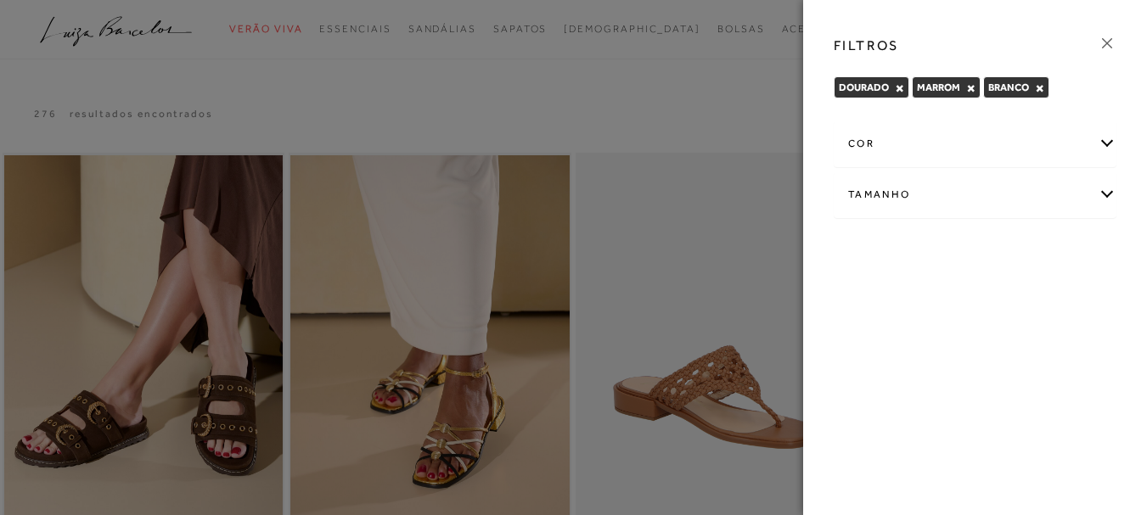
scroll to position [85, 0]
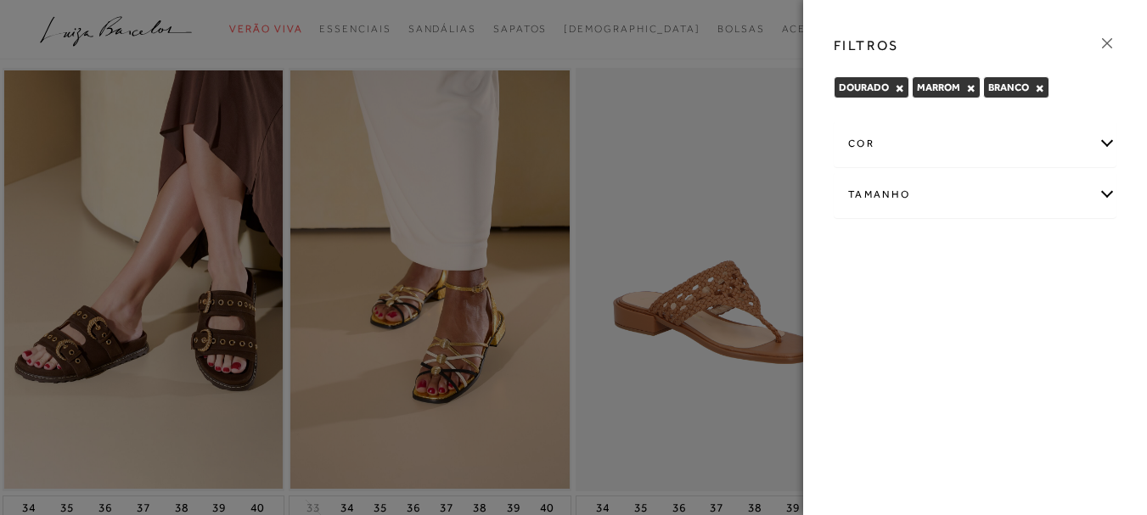
click at [776, 48] on div at bounding box center [573, 257] width 1147 height 515
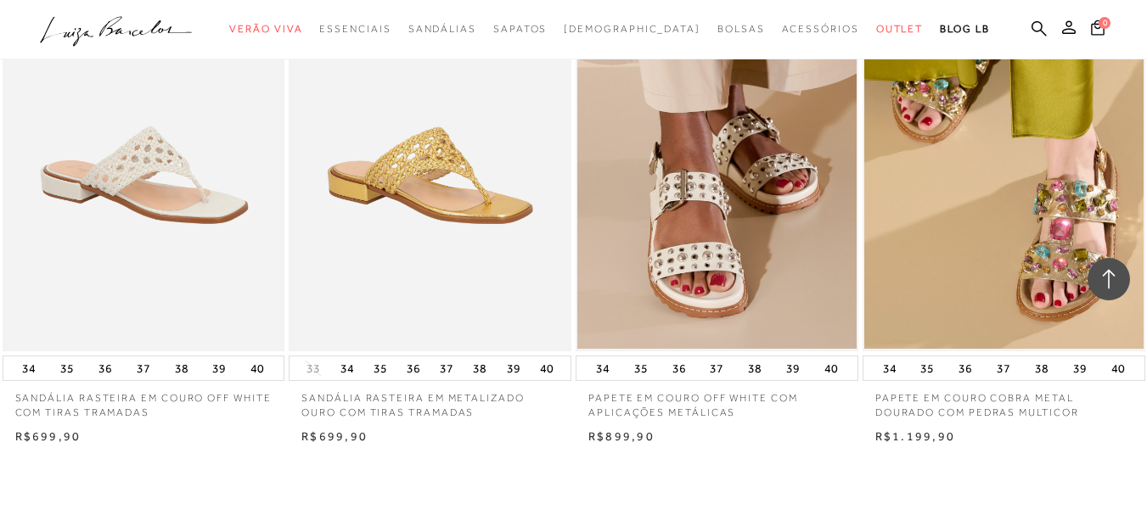
scroll to position [1612, 0]
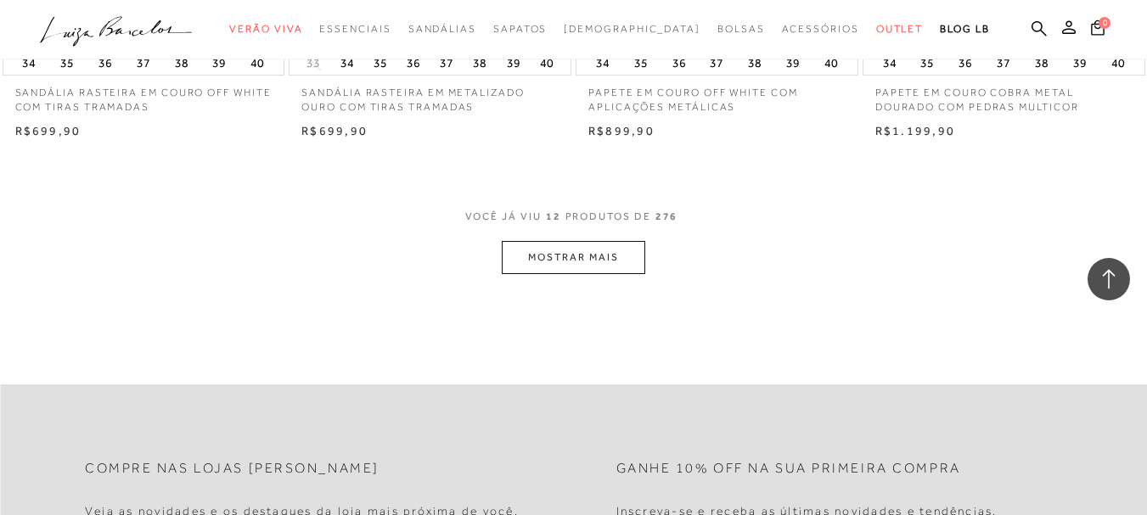
click at [631, 257] on button "MOSTRAR MAIS" at bounding box center [573, 257] width 143 height 33
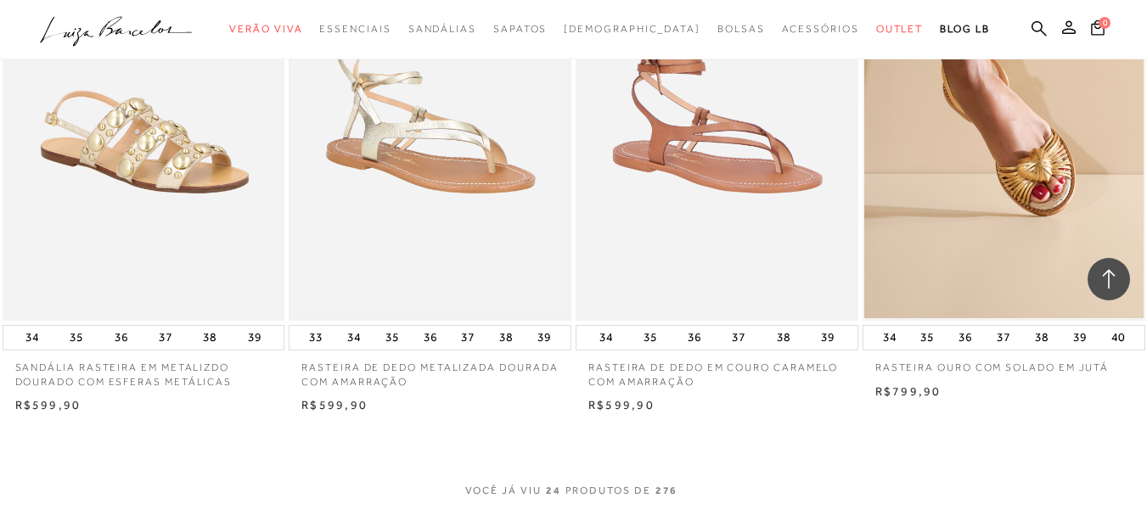
scroll to position [2970, 0]
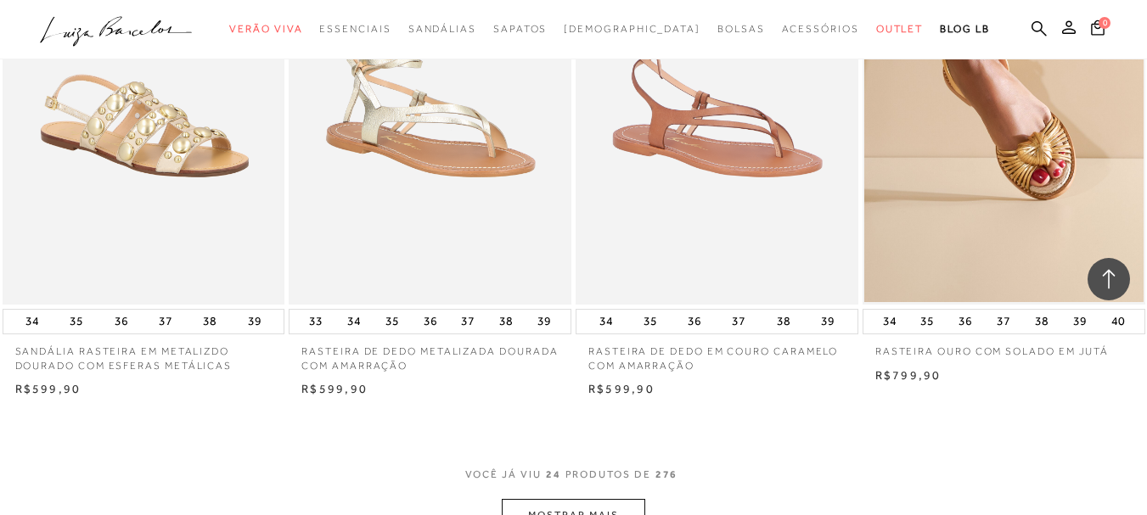
click at [570, 510] on button "MOSTRAR MAIS" at bounding box center [573, 515] width 143 height 33
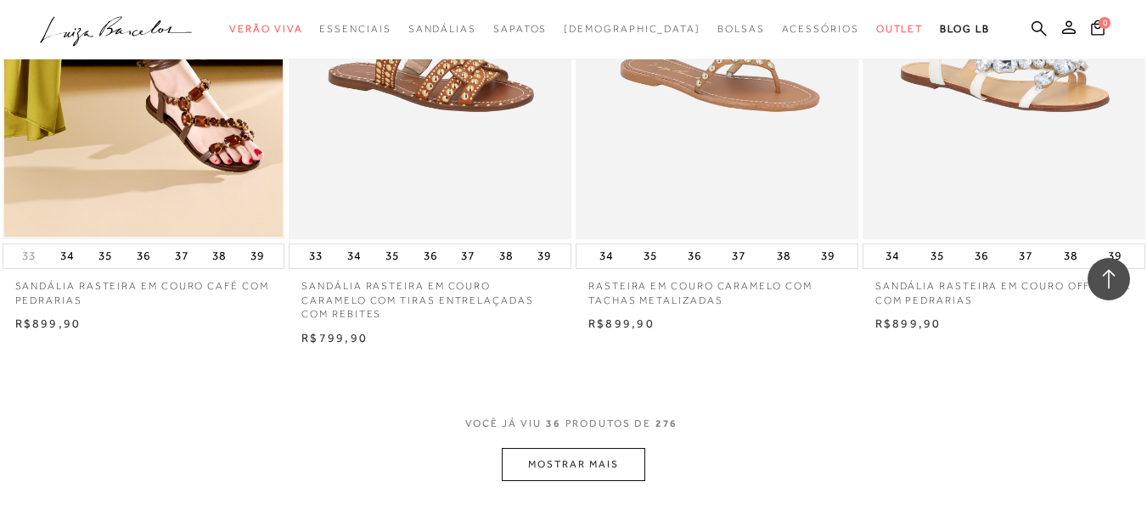
scroll to position [4752, 0]
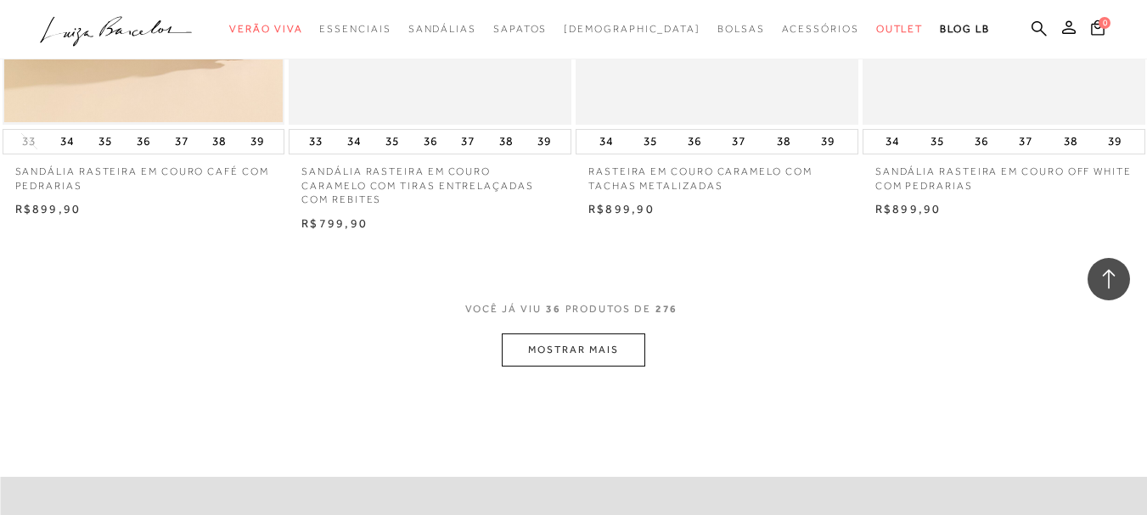
click at [619, 334] on button "MOSTRAR MAIS" at bounding box center [573, 350] width 143 height 33
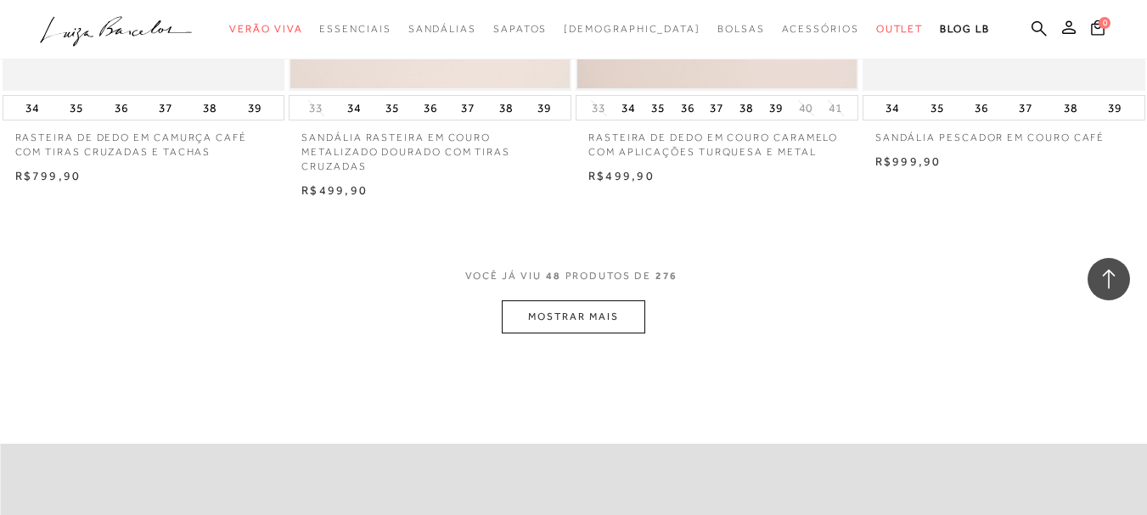
scroll to position [6450, 0]
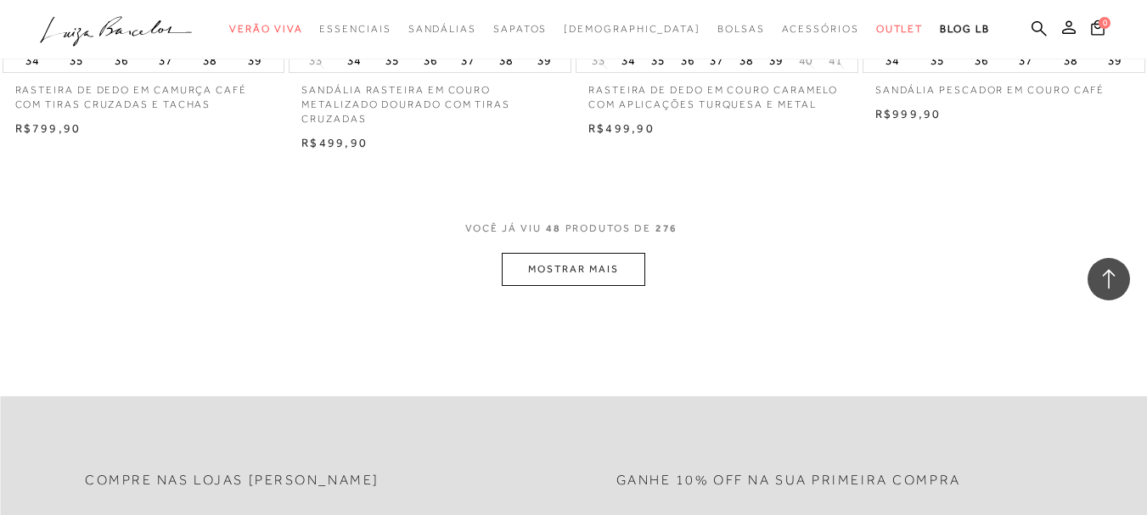
click at [528, 253] on button "MOSTRAR MAIS" at bounding box center [573, 269] width 143 height 33
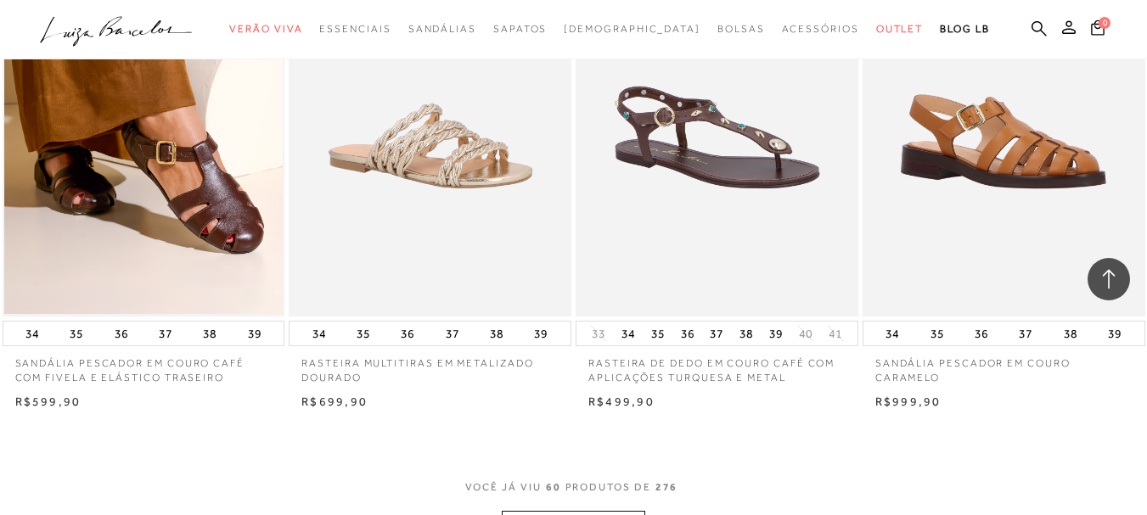
scroll to position [7893, 0]
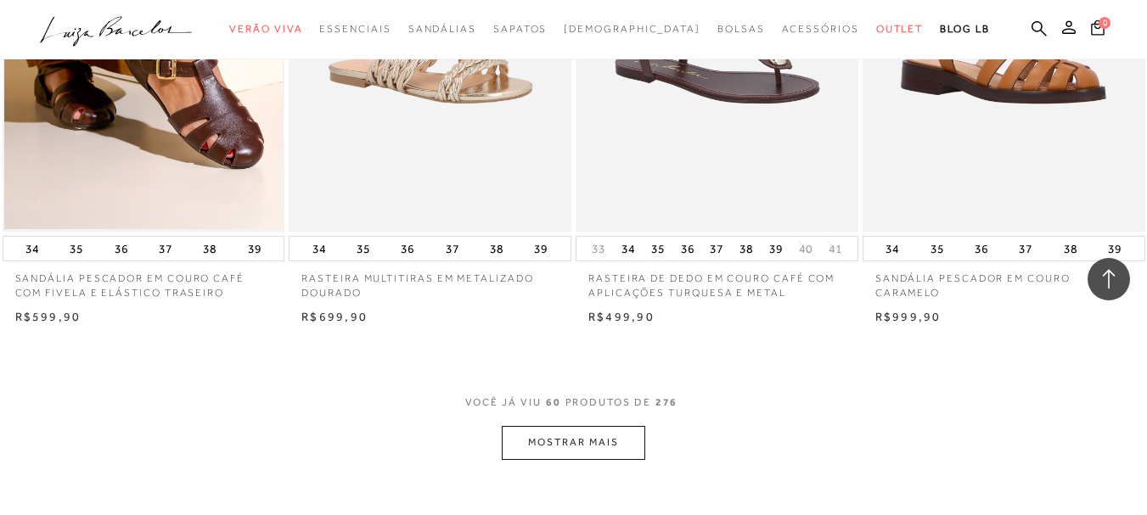
click at [607, 426] on button "MOSTRAR MAIS" at bounding box center [573, 442] width 143 height 33
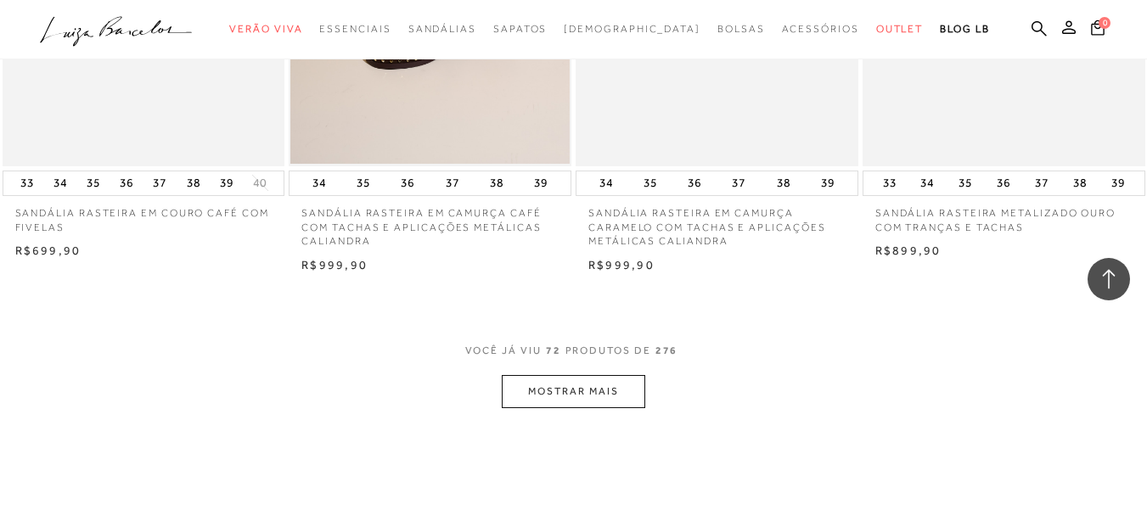
scroll to position [9590, 0]
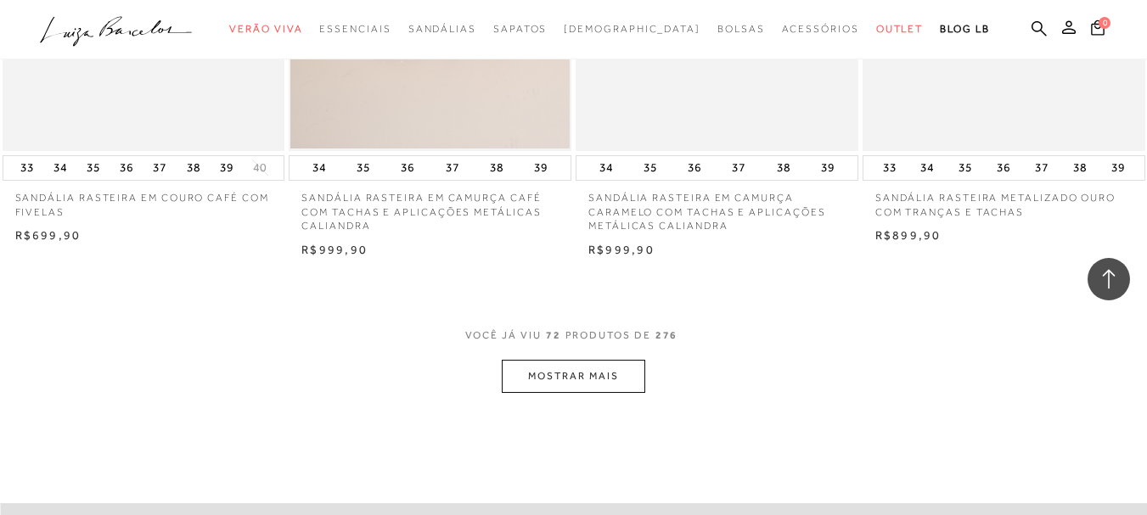
click at [586, 363] on button "MOSTRAR MAIS" at bounding box center [573, 376] width 143 height 33
click at [580, 358] on div "Loading..." at bounding box center [573, 257] width 1147 height 515
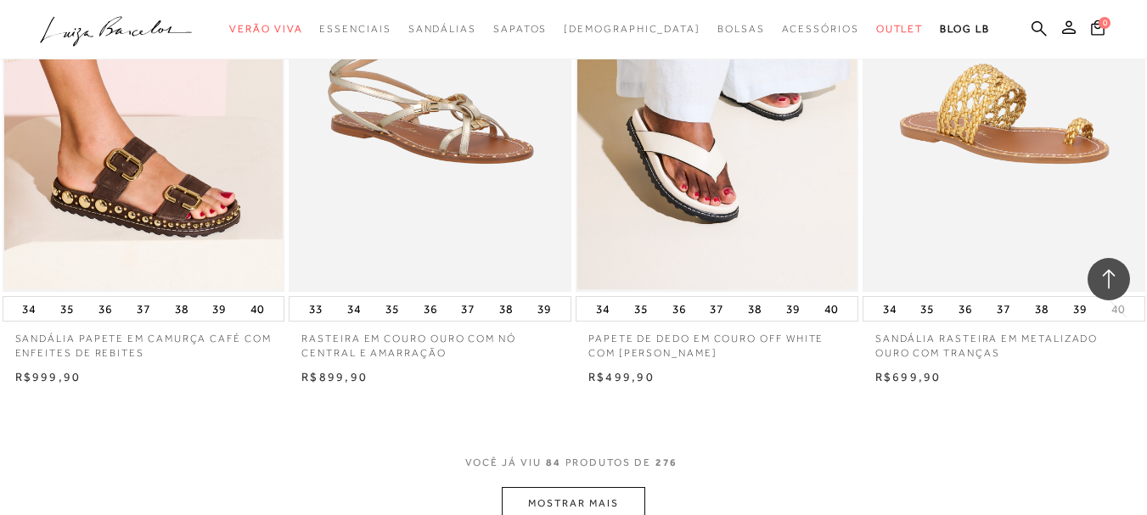
scroll to position [11372, 0]
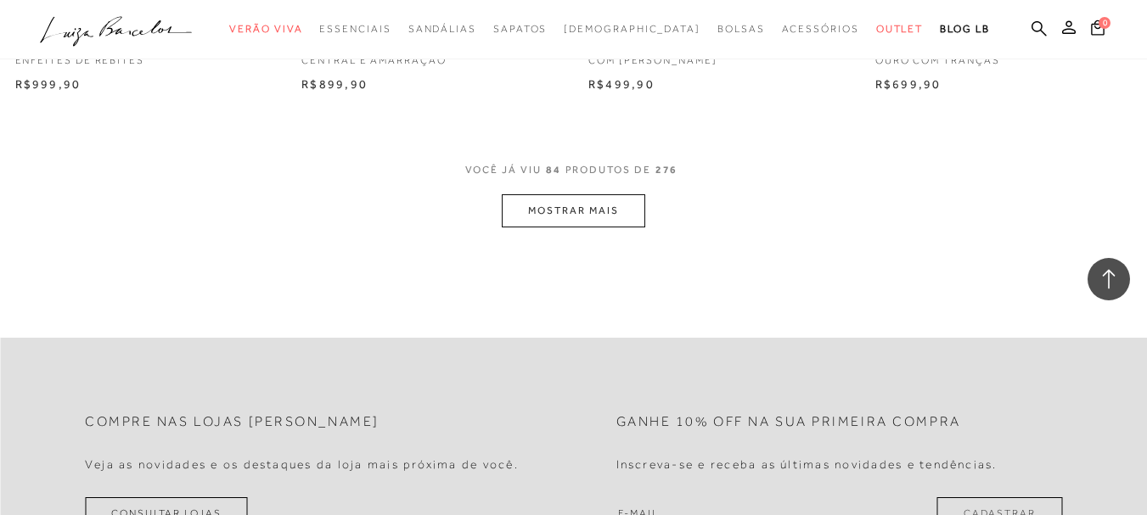
click at [601, 194] on button "MOSTRAR MAIS" at bounding box center [573, 210] width 143 height 33
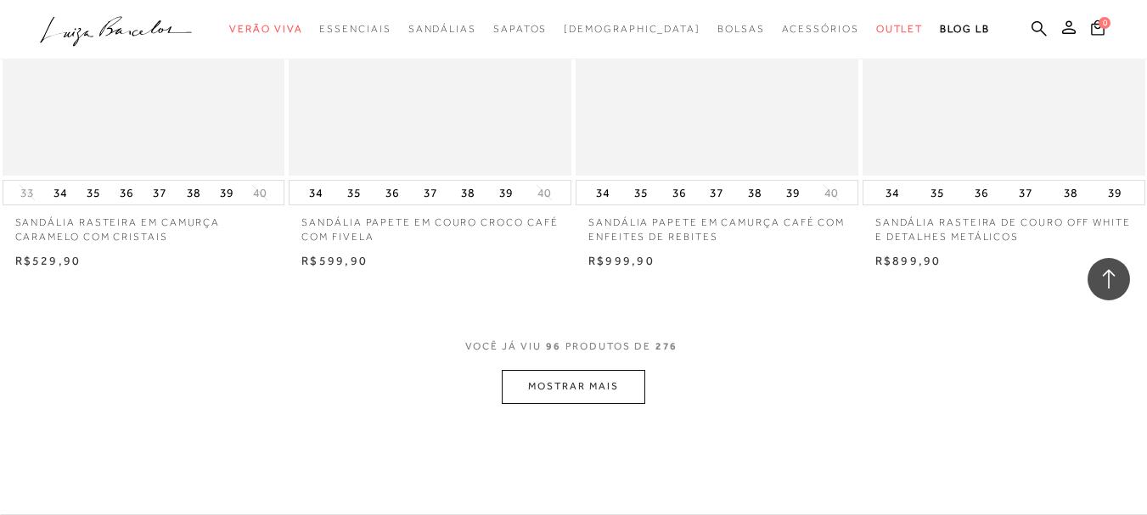
scroll to position [12815, 0]
click at [548, 367] on button "MOSTRAR MAIS" at bounding box center [573, 383] width 143 height 33
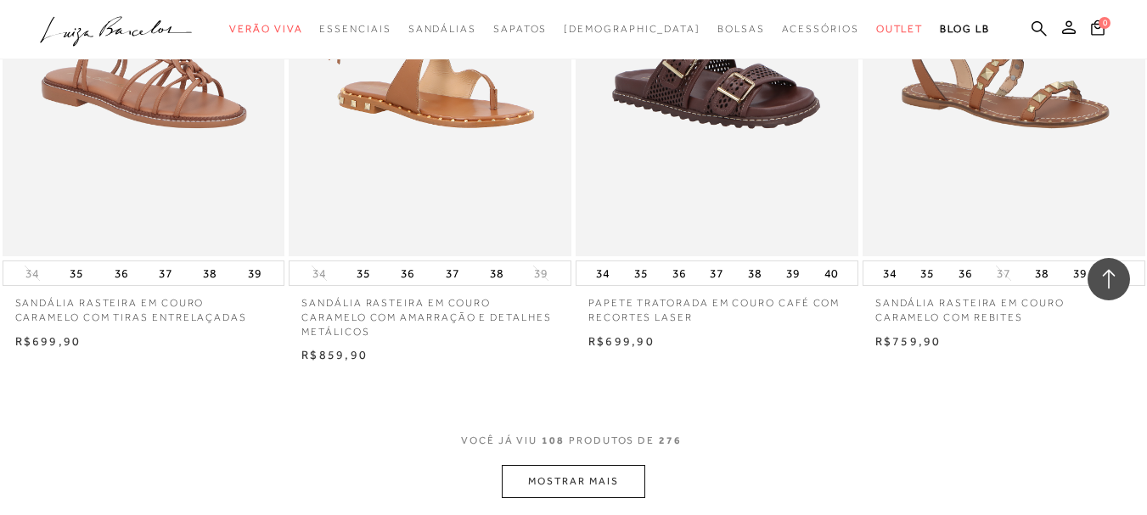
scroll to position [14512, 0]
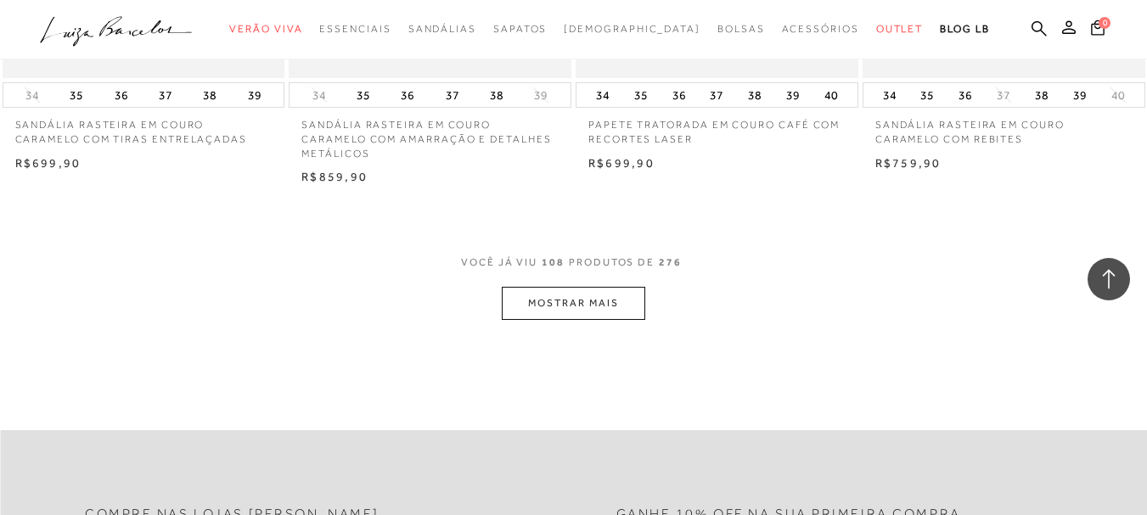
click at [533, 287] on button "MOSTRAR MAIS" at bounding box center [573, 303] width 143 height 33
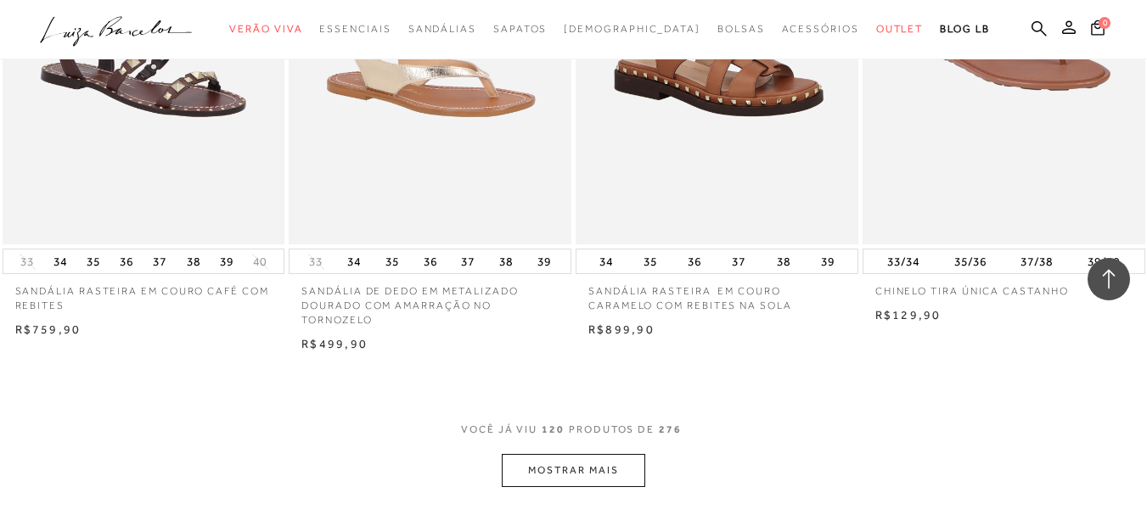
scroll to position [16040, 0]
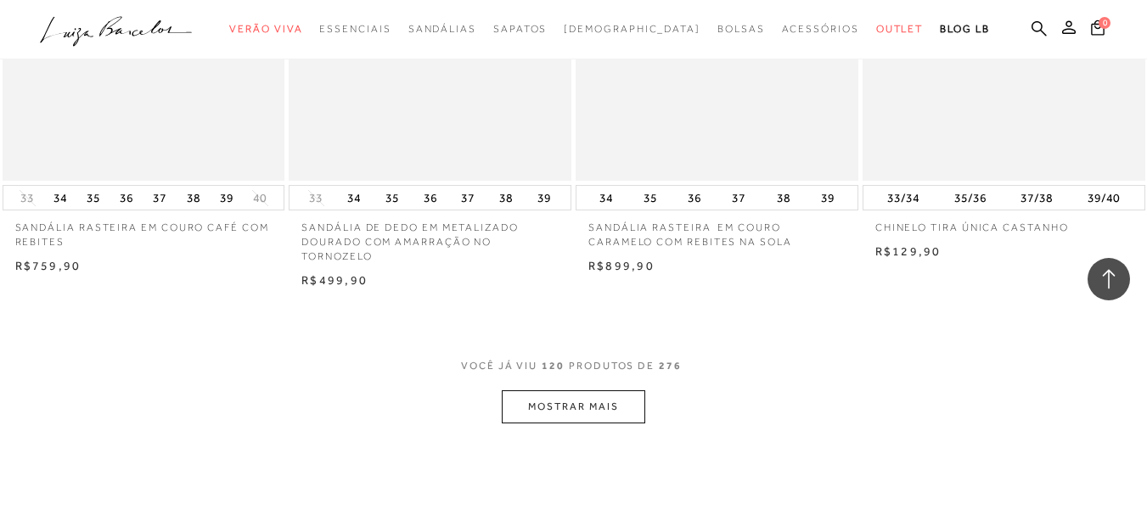
click at [558, 390] on button "MOSTRAR MAIS" at bounding box center [573, 406] width 143 height 33
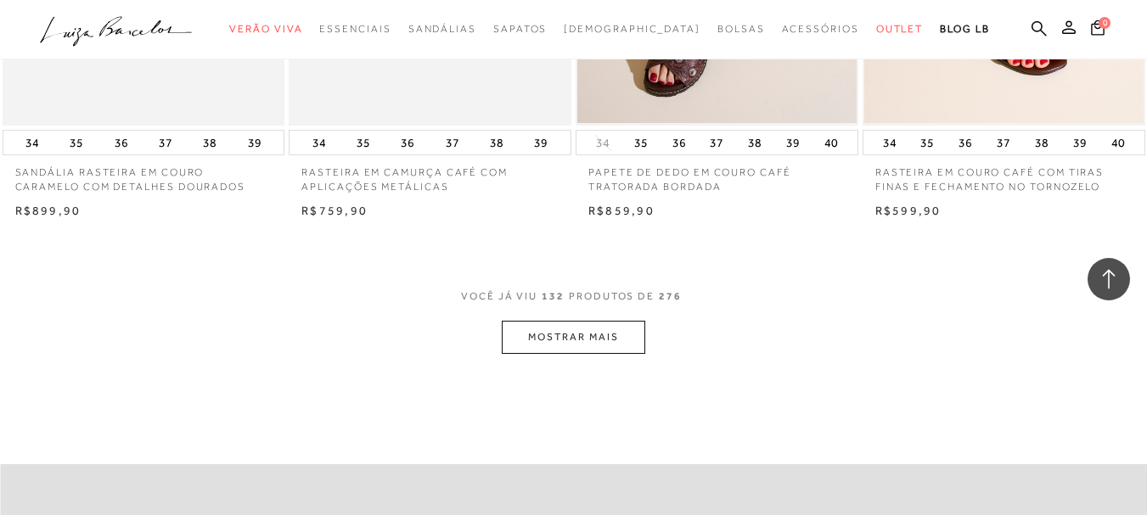
scroll to position [17737, 0]
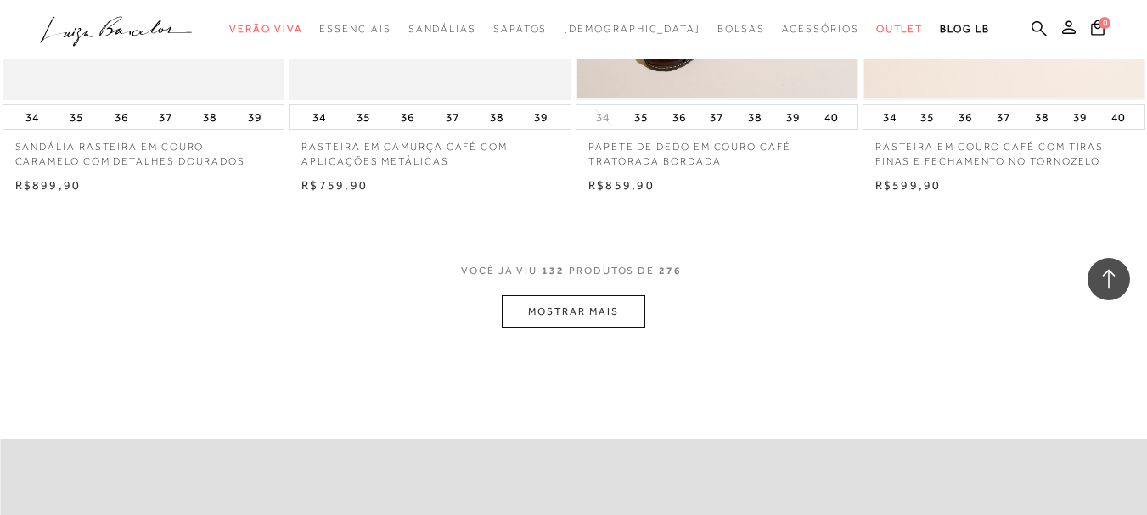
click at [525, 295] on button "MOSTRAR MAIS" at bounding box center [573, 311] width 143 height 33
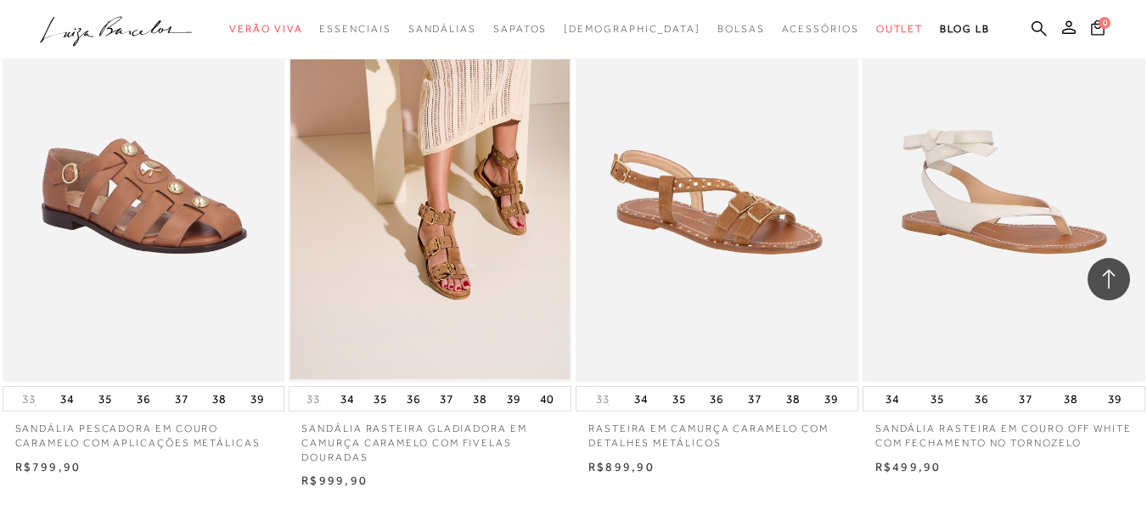
scroll to position [19180, 0]
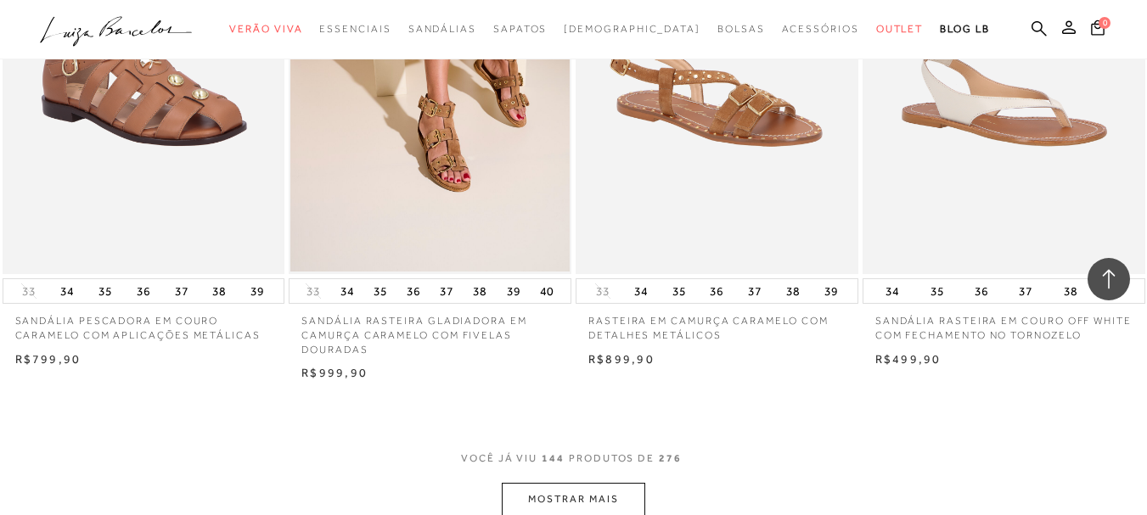
click at [568, 483] on button "MOSTRAR MAIS" at bounding box center [573, 499] width 143 height 33
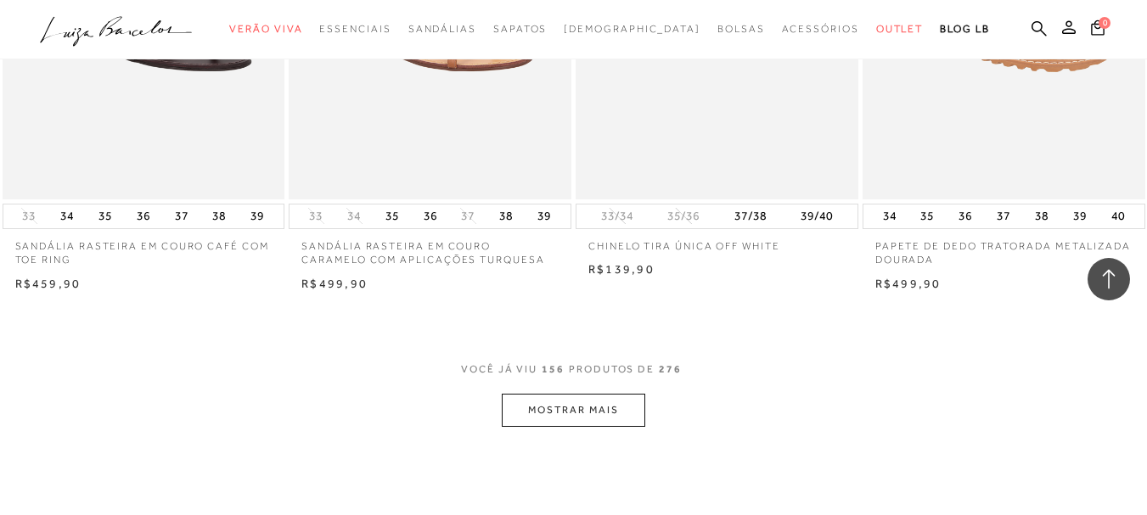
scroll to position [20877, 0]
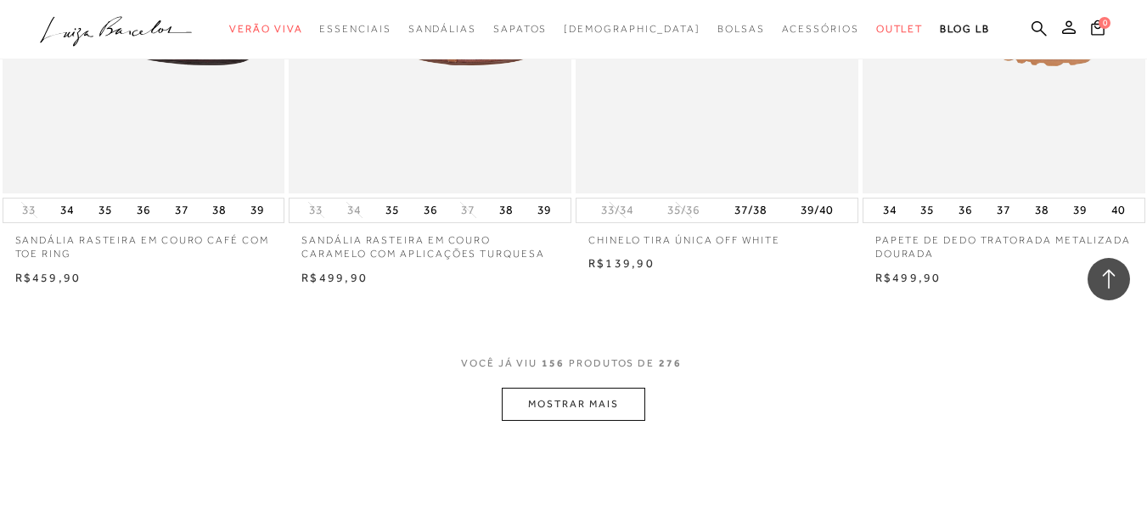
click at [577, 388] on button "MOSTRAR MAIS" at bounding box center [573, 404] width 143 height 33
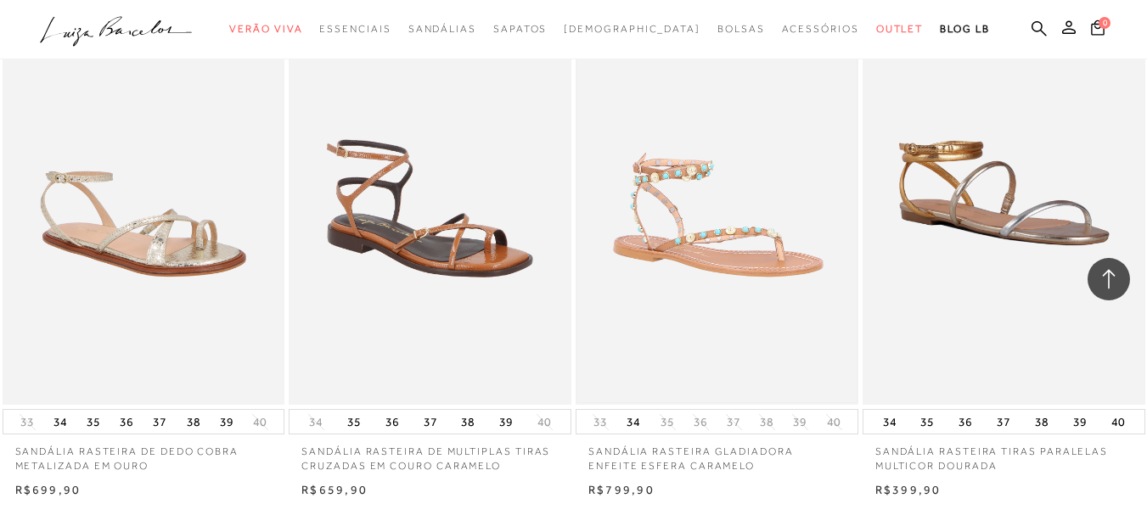
scroll to position [22366, 0]
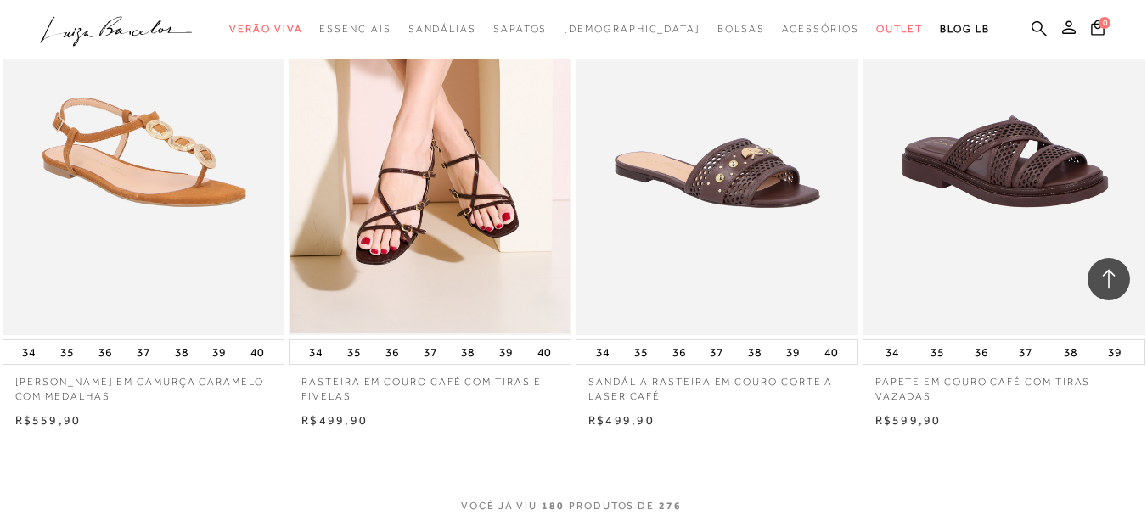
scroll to position [23979, 0]
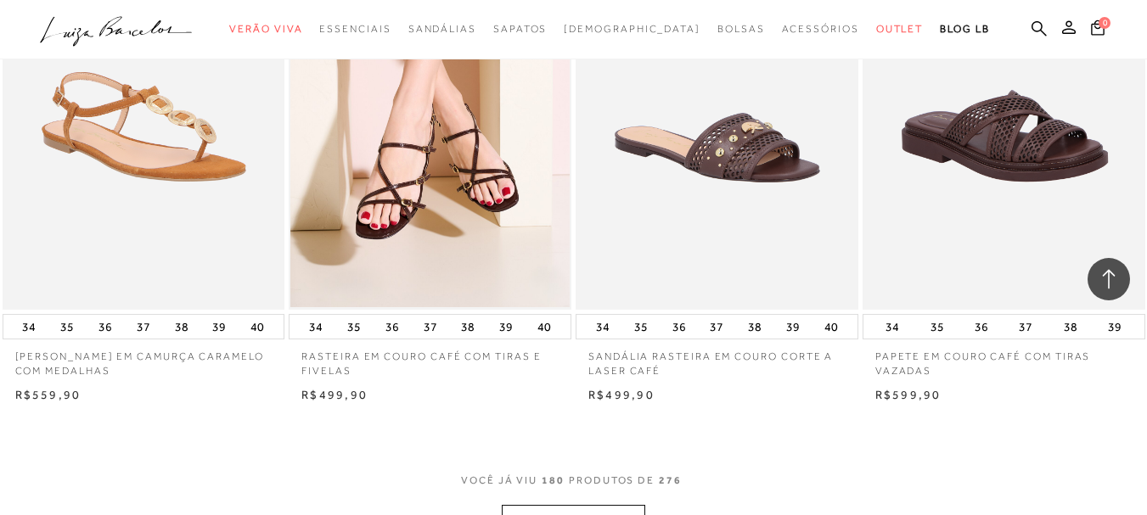
click at [553, 505] on button "MOSTRAR MAIS" at bounding box center [573, 521] width 143 height 33
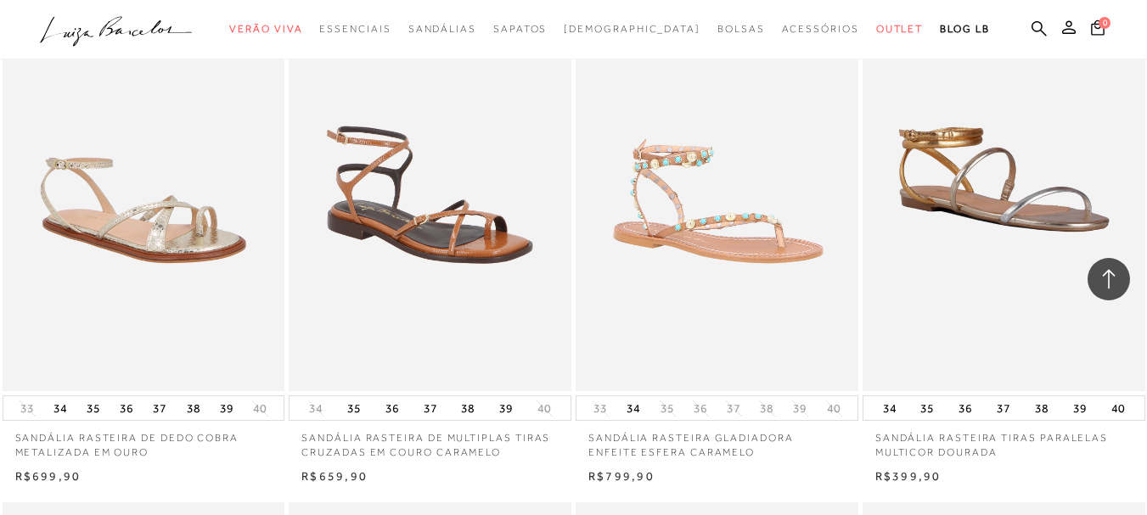
scroll to position [22281, 0]
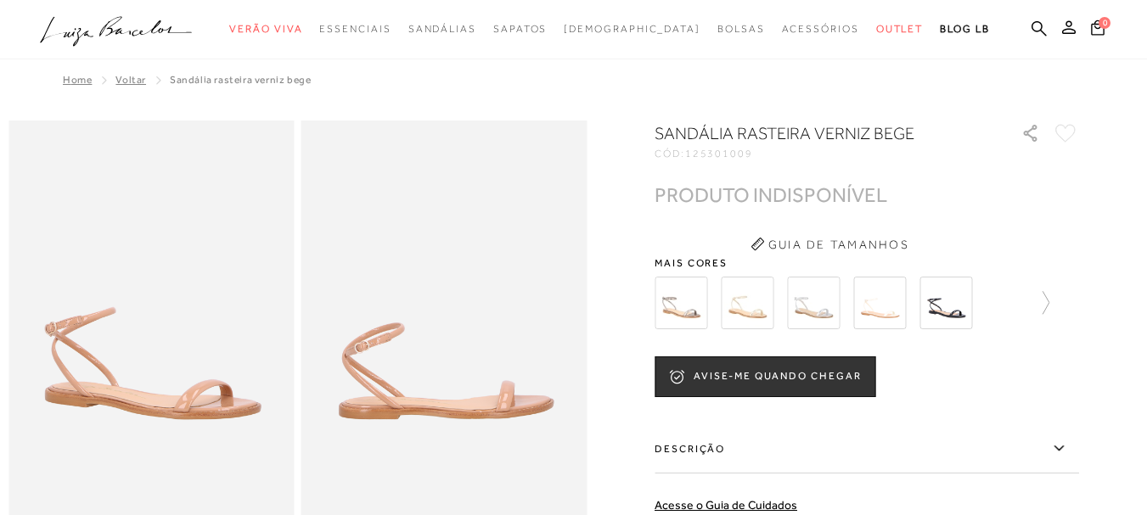
click at [773, 301] on img at bounding box center [747, 303] width 53 height 53
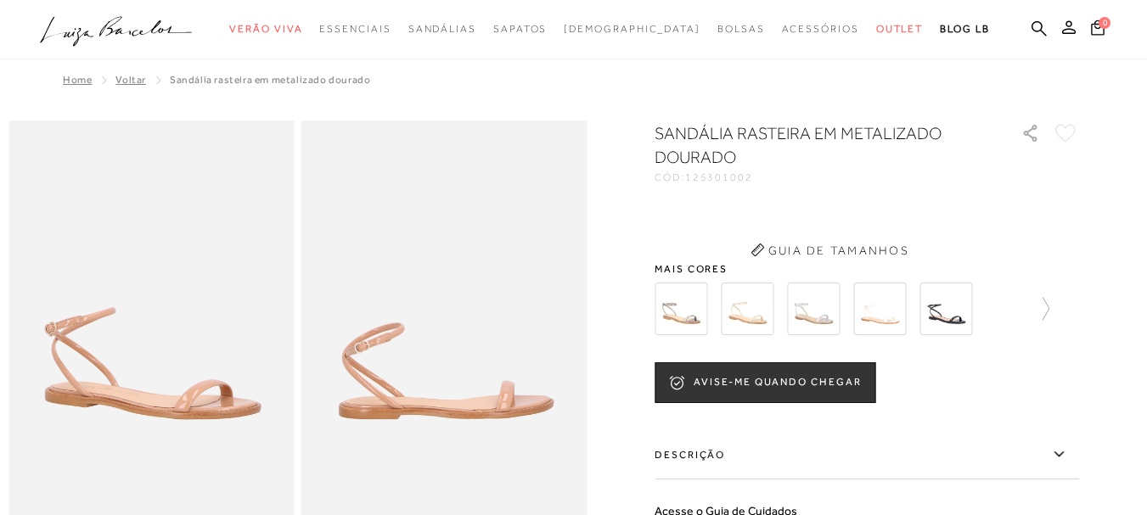
click at [765, 324] on img at bounding box center [747, 309] width 53 height 53
click at [761, 311] on img at bounding box center [747, 309] width 53 height 53
click at [878, 323] on img at bounding box center [879, 309] width 53 height 53
click at [756, 310] on img at bounding box center [747, 309] width 53 height 53
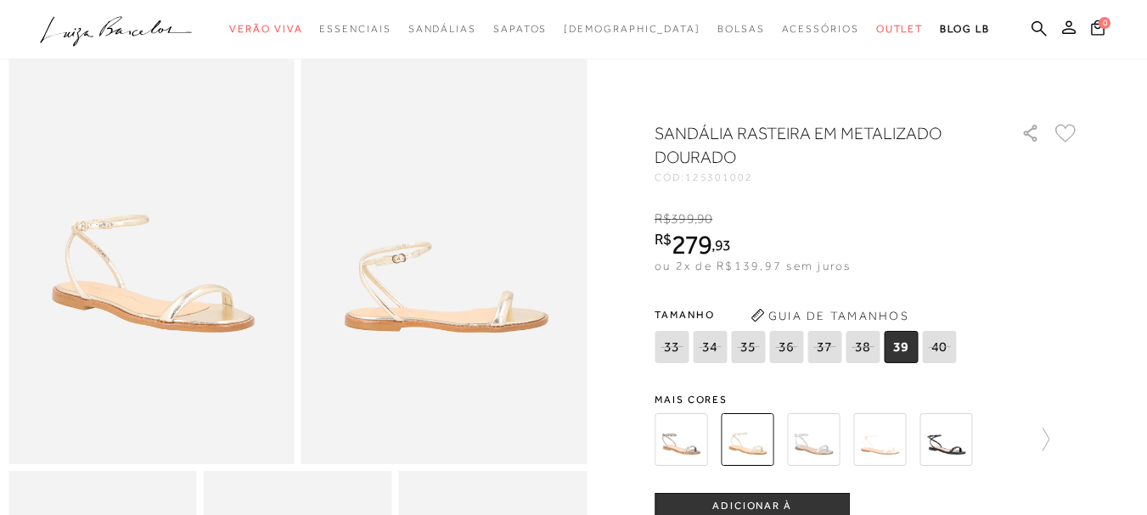
click at [814, 456] on img at bounding box center [813, 439] width 53 height 53
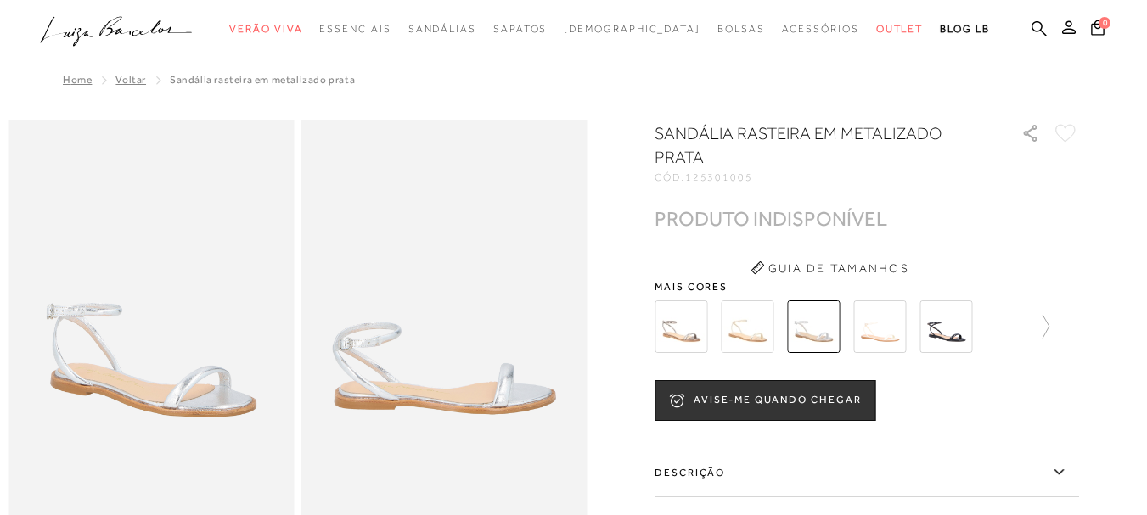
click at [890, 316] on img at bounding box center [879, 326] width 53 height 53
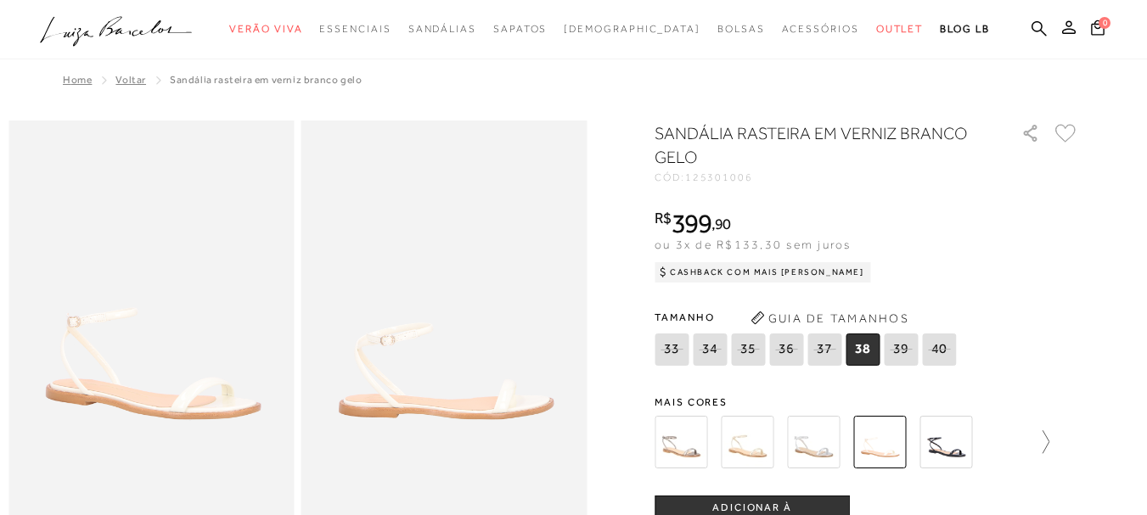
click at [1049, 445] on icon at bounding box center [1045, 441] width 7 height 23
click at [790, 451] on img at bounding box center [776, 442] width 53 height 53
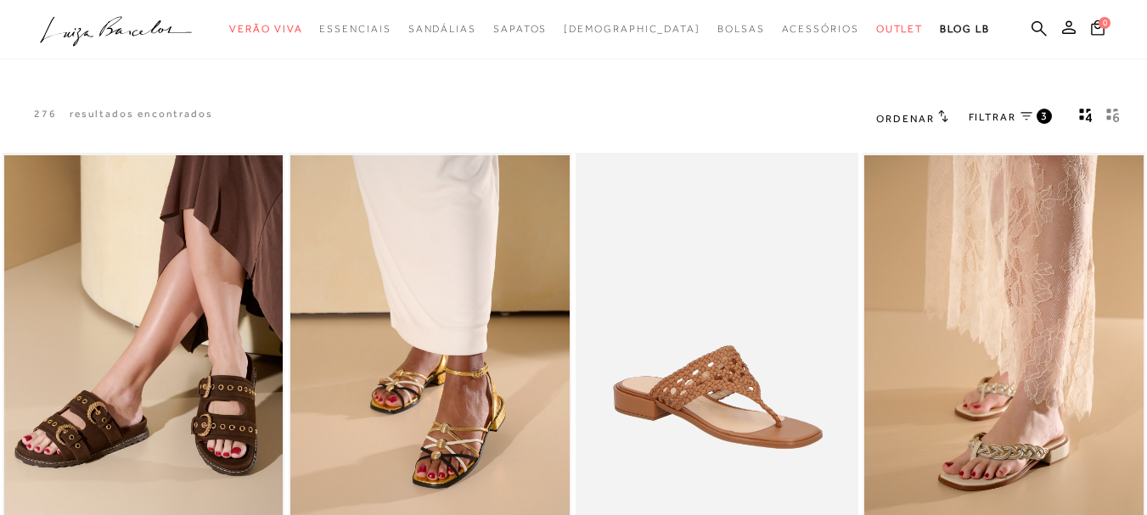
click at [992, 113] on span "FILTRAR" at bounding box center [992, 117] width 48 height 14
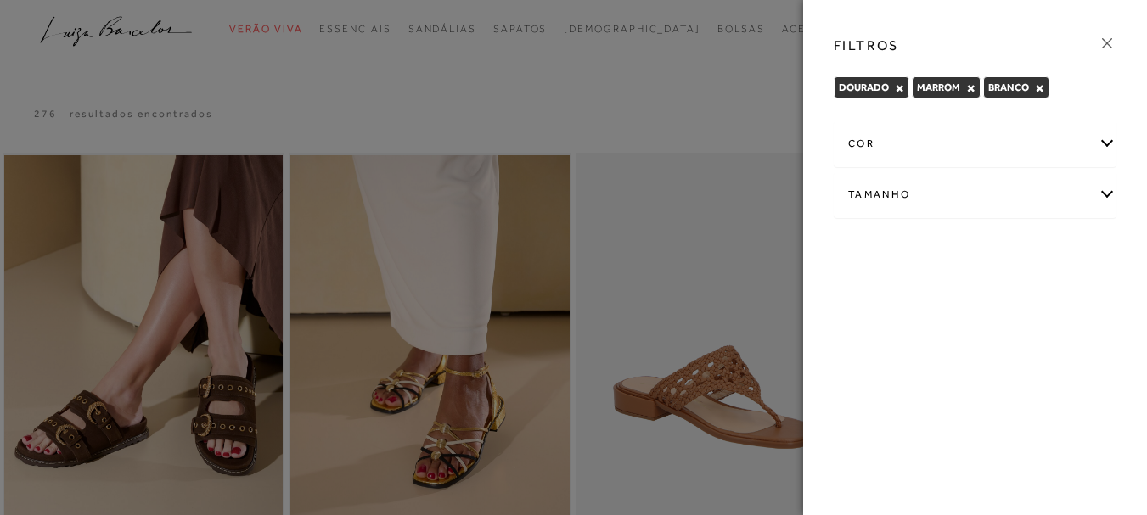
click at [761, 70] on div at bounding box center [573, 257] width 1147 height 515
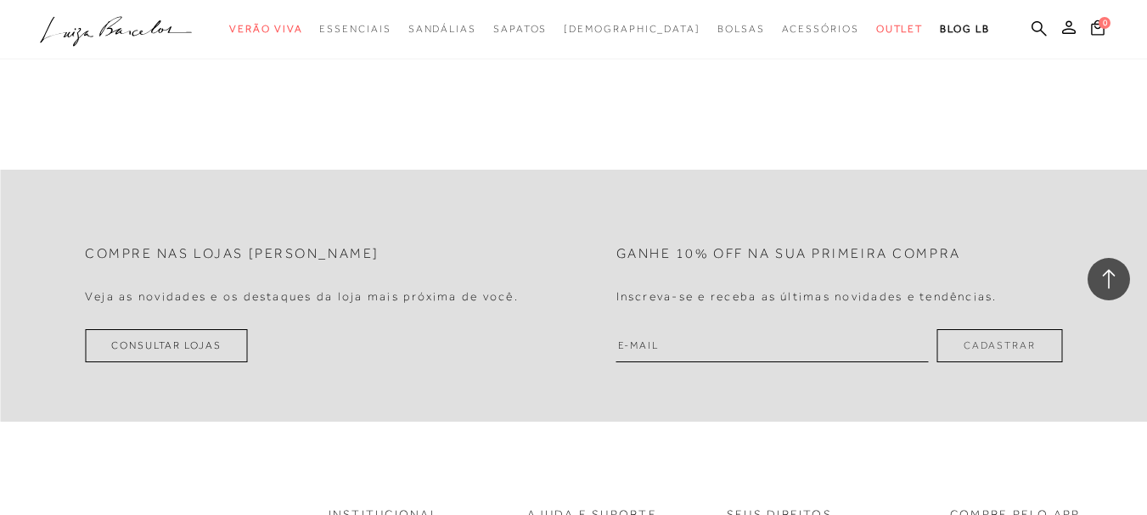
scroll to position [1713, 0]
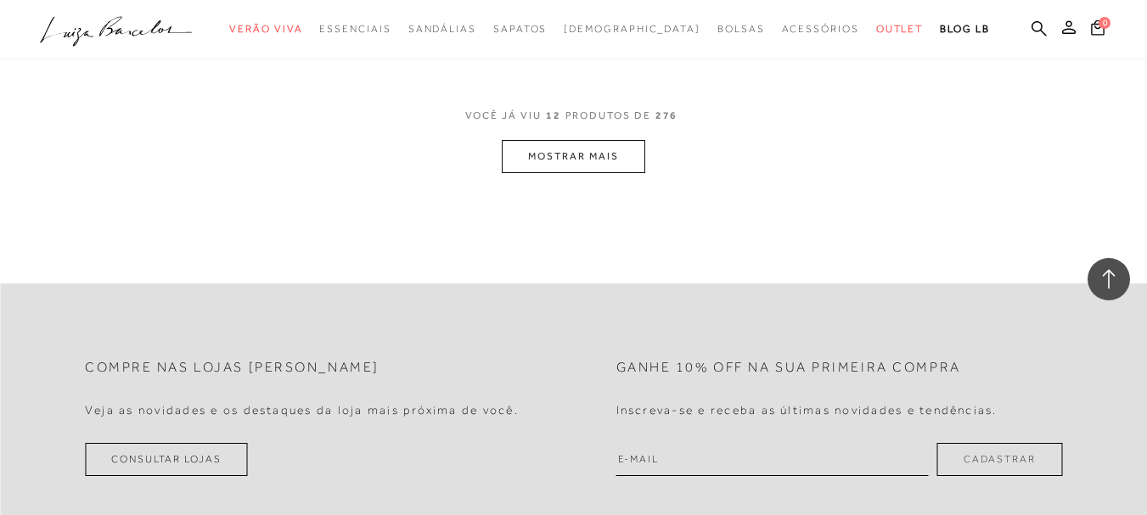
click at [563, 154] on button "MOSTRAR MAIS" at bounding box center [573, 156] width 143 height 33
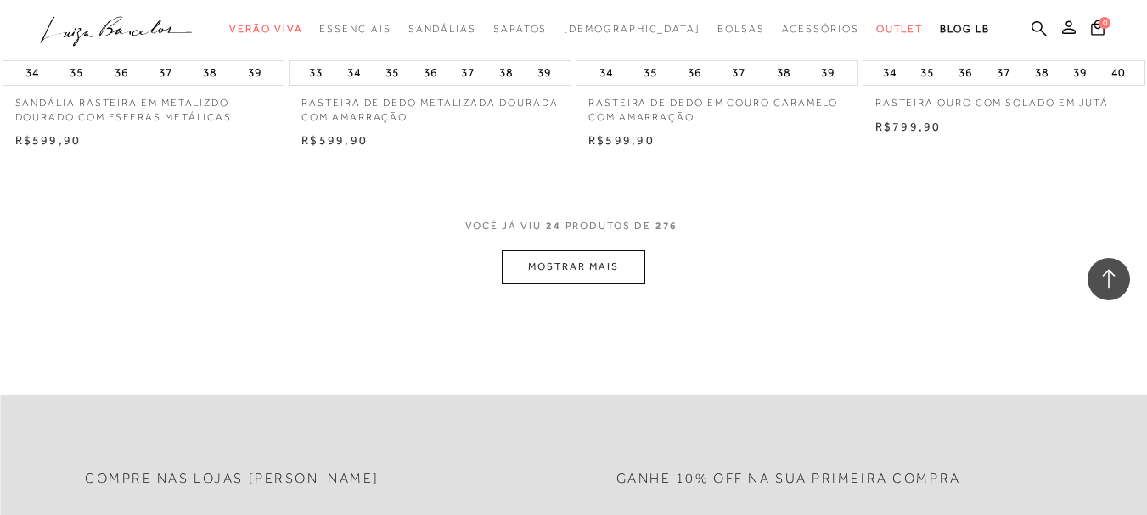
scroll to position [3352, 0]
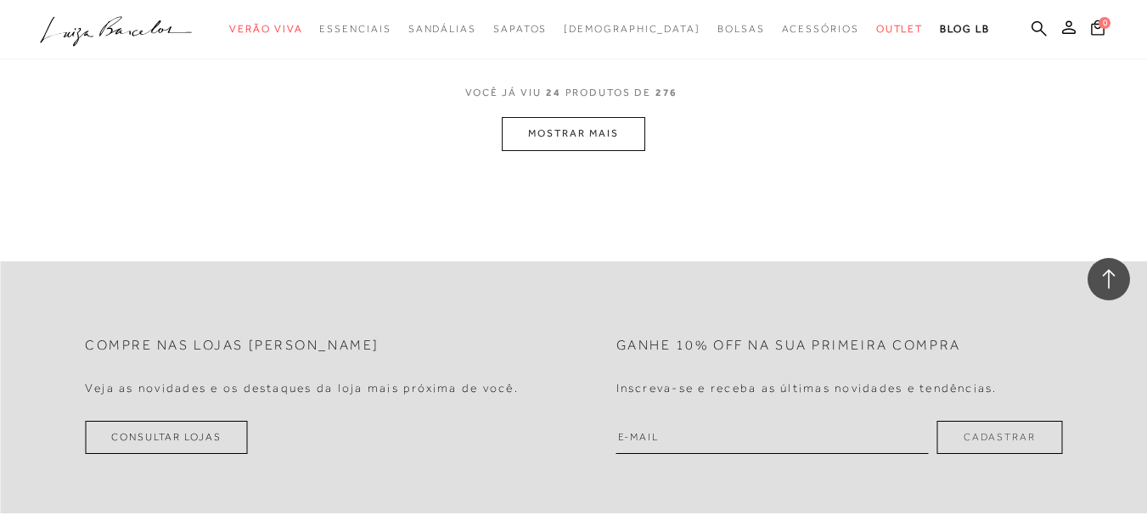
click at [584, 121] on button "MOSTRAR MAIS" at bounding box center [573, 133] width 143 height 33
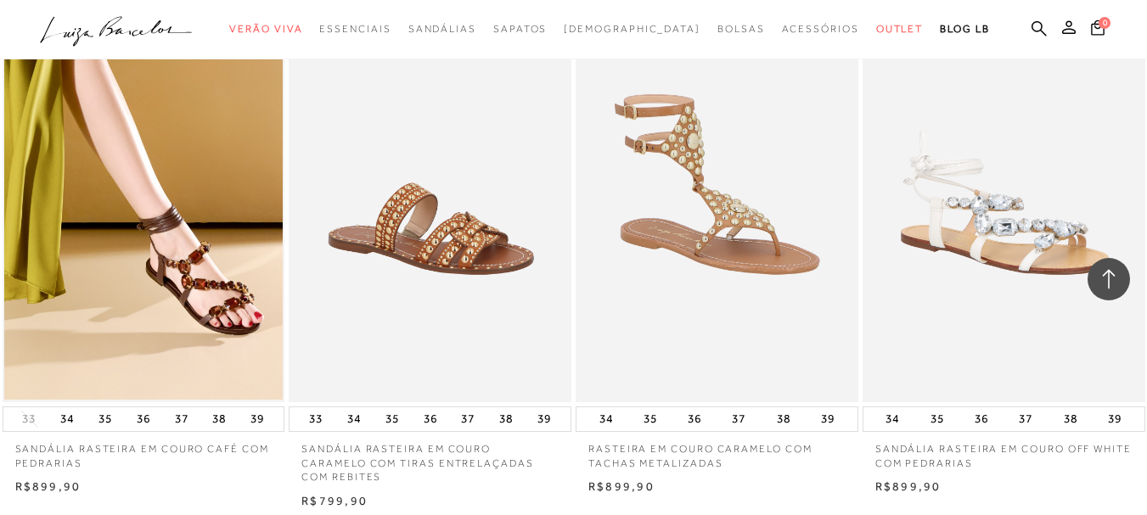
scroll to position [4618, 0]
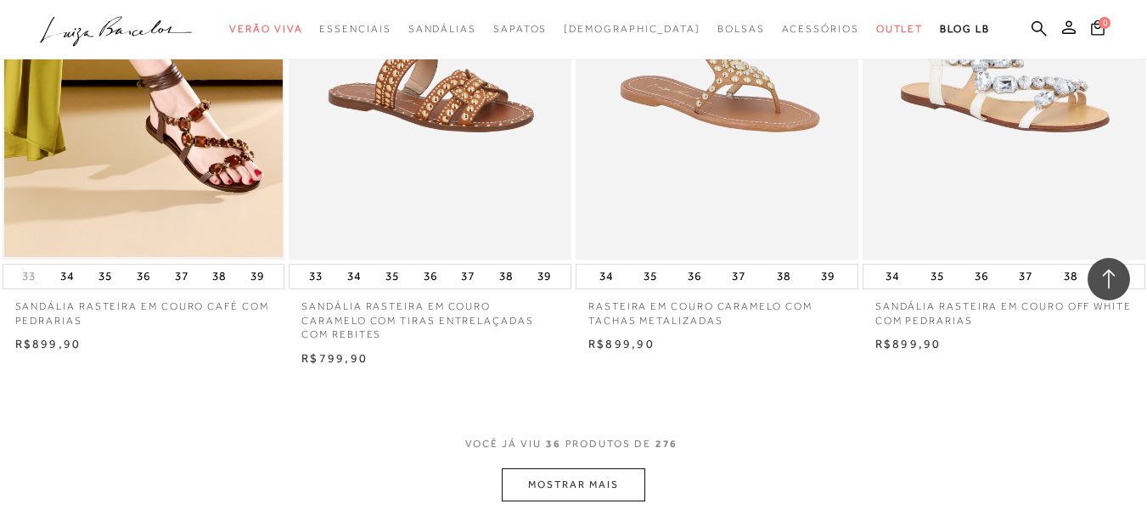
click at [620, 472] on button "MOSTRAR MAIS" at bounding box center [573, 484] width 143 height 33
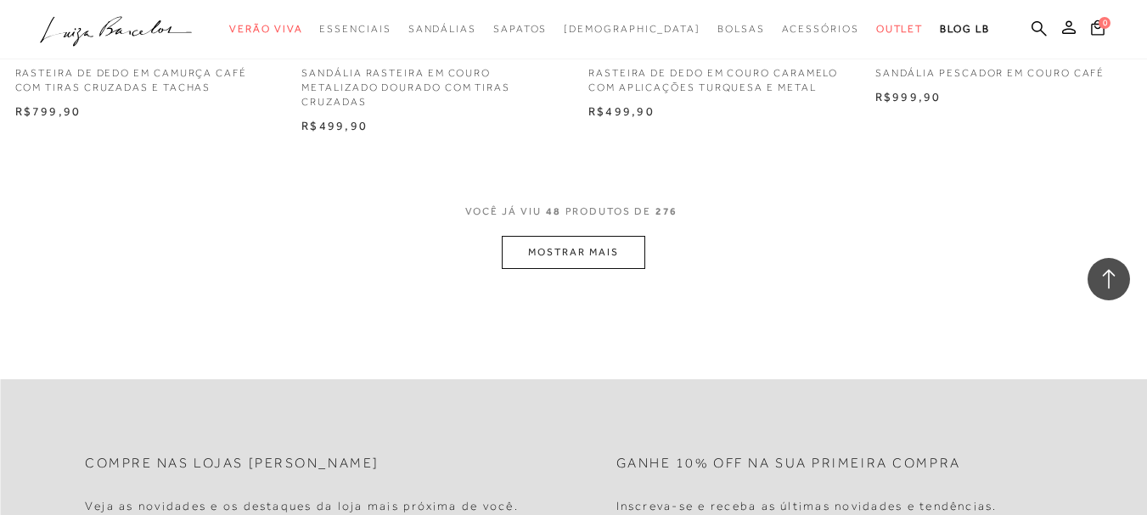
scroll to position [6506, 0]
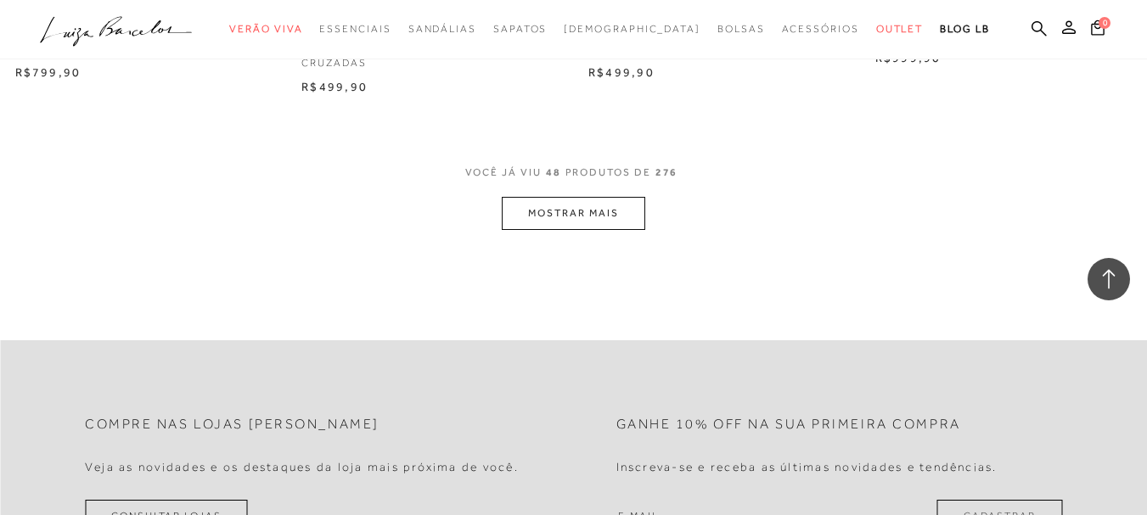
click at [582, 197] on button "MOSTRAR MAIS" at bounding box center [573, 213] width 143 height 33
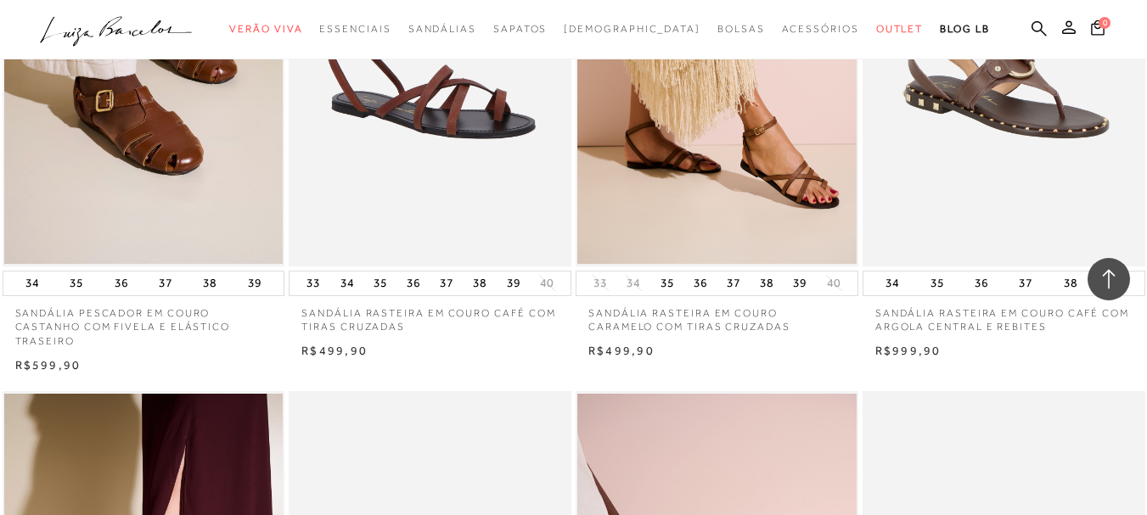
scroll to position [7870, 0]
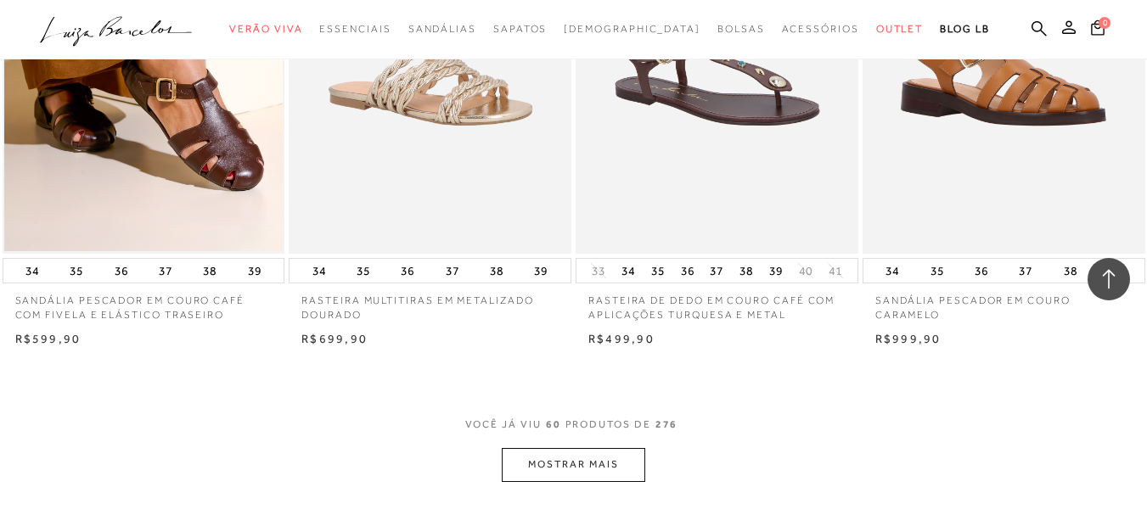
click at [559, 448] on button "MOSTRAR MAIS" at bounding box center [573, 464] width 143 height 33
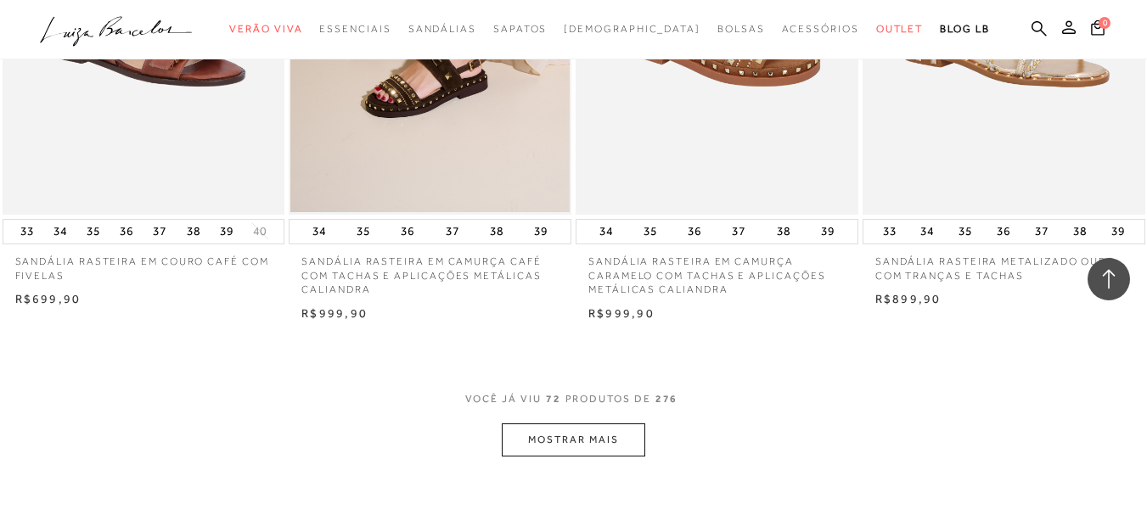
scroll to position [9572, 0]
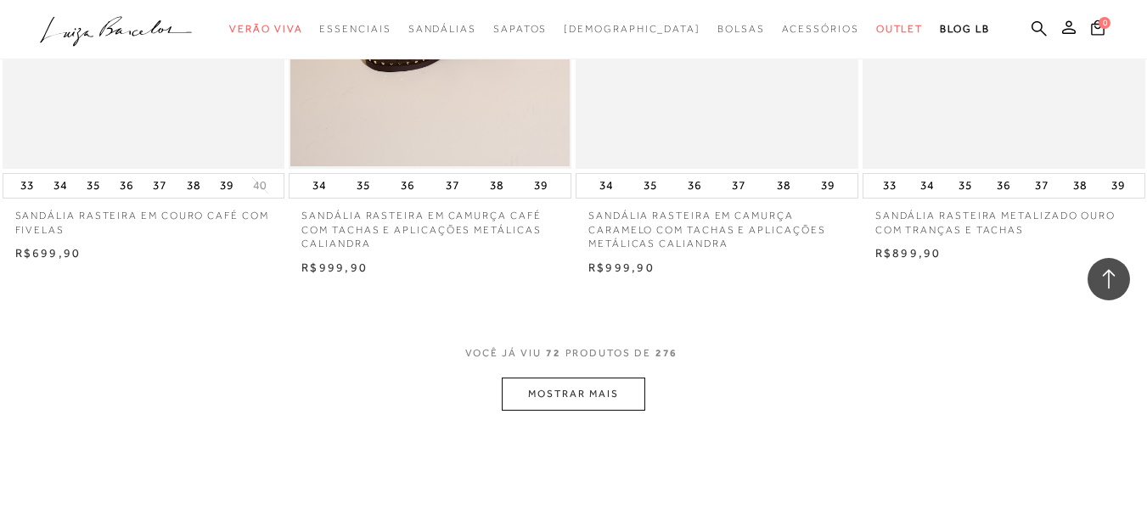
click at [545, 378] on button "MOSTRAR MAIS" at bounding box center [573, 394] width 143 height 33
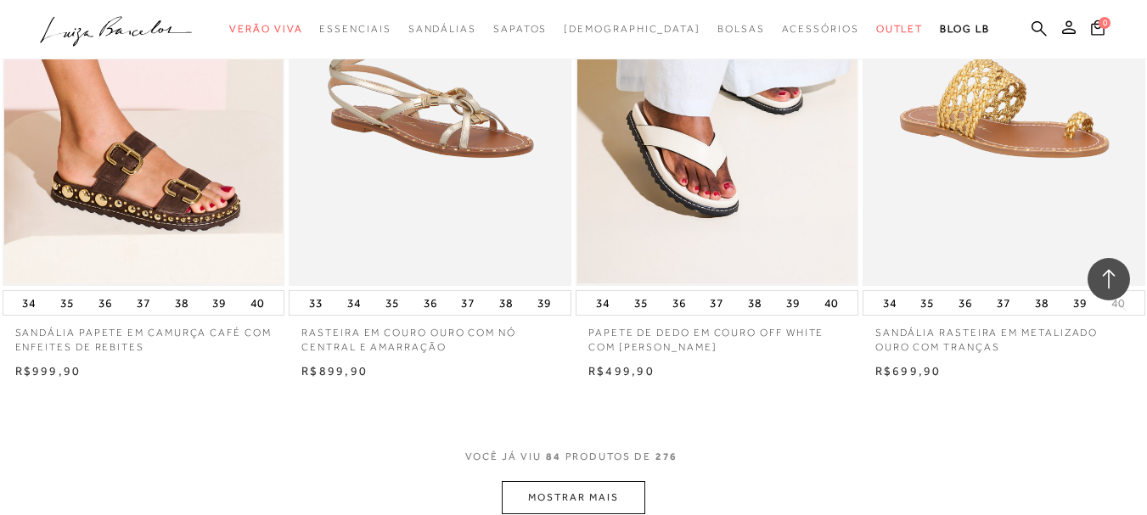
scroll to position [11100, 0]
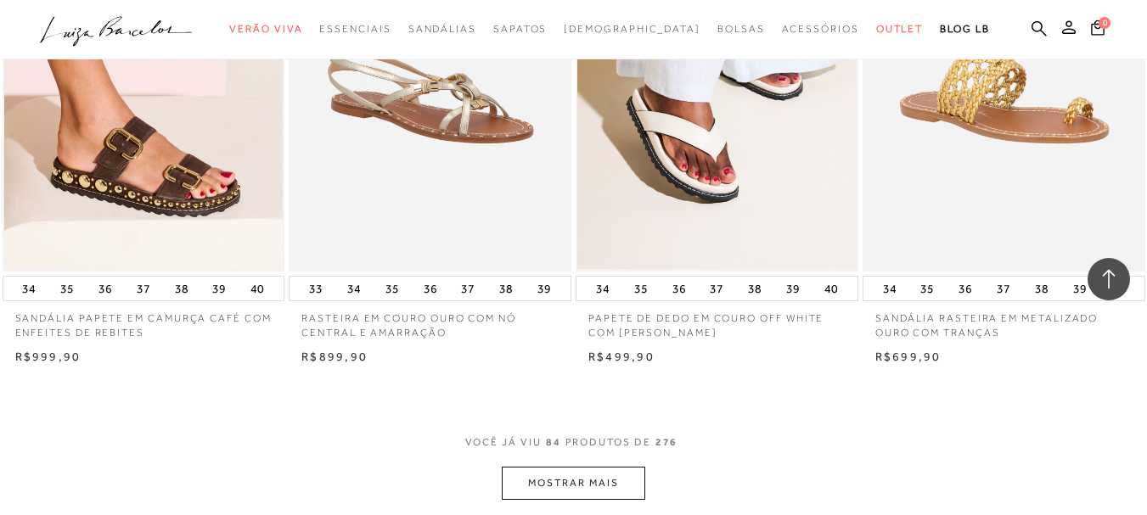
click at [563, 467] on button "MOSTRAR MAIS" at bounding box center [573, 483] width 143 height 33
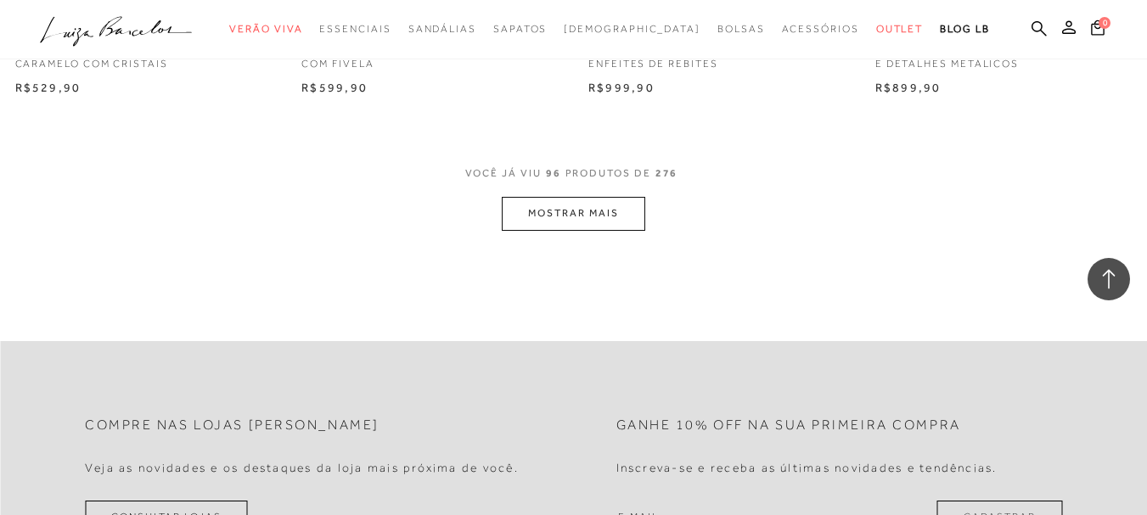
scroll to position [13017, 0]
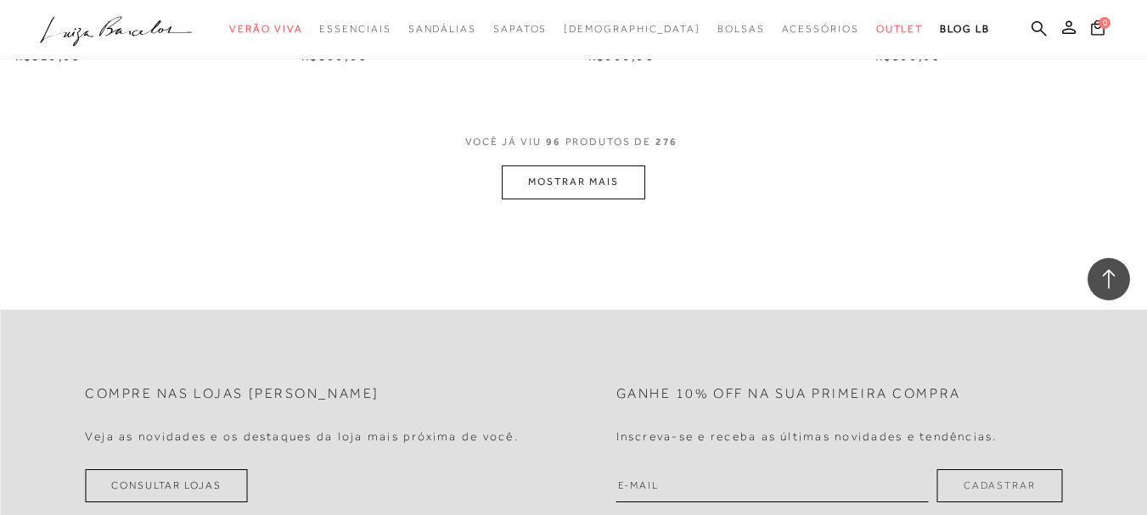
click at [596, 165] on button "MOSTRAR MAIS" at bounding box center [573, 181] width 143 height 33
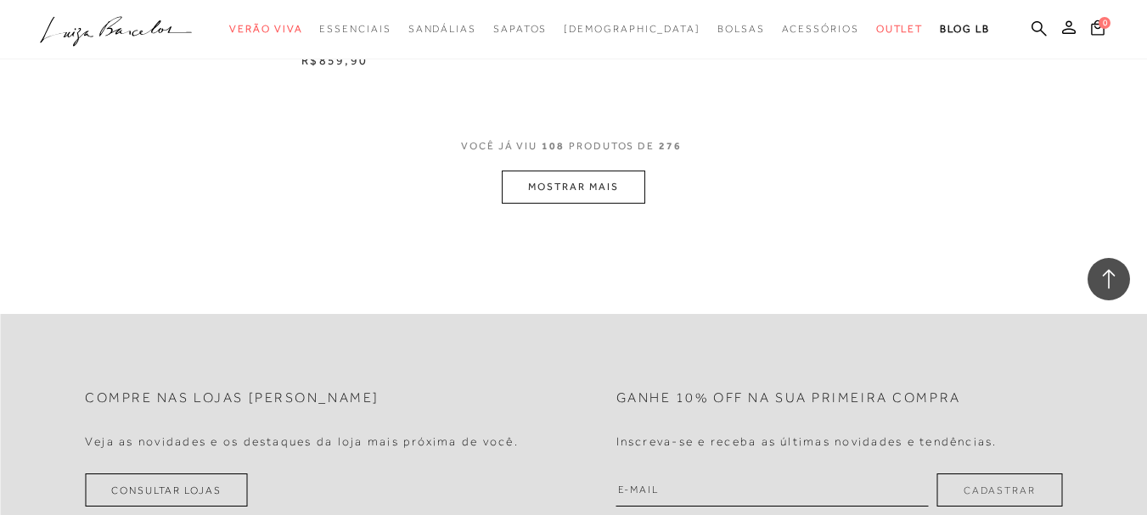
scroll to position [14629, 0]
click at [580, 170] on button "MOSTRAR MAIS" at bounding box center [573, 186] width 143 height 33
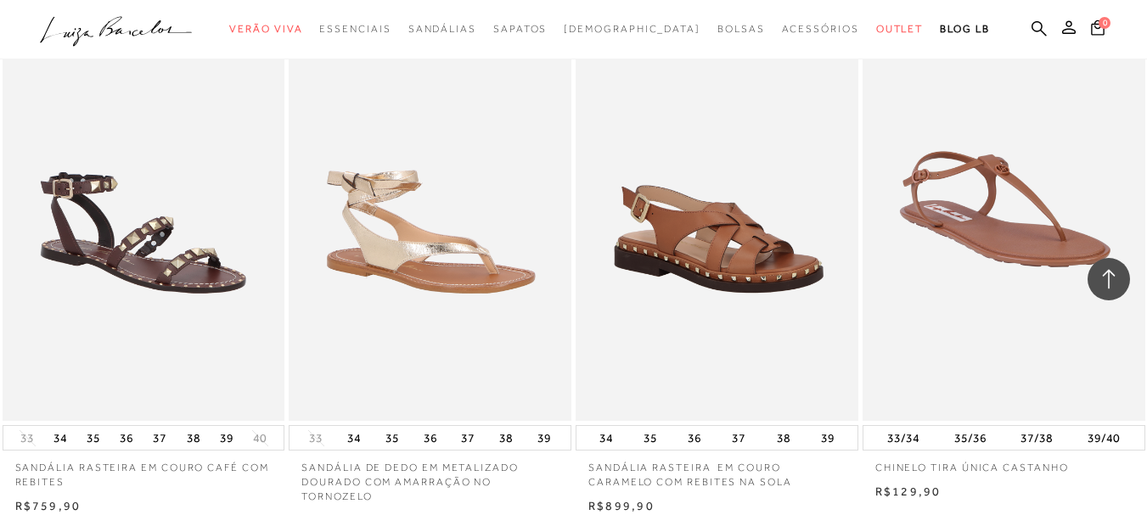
scroll to position [15902, 0]
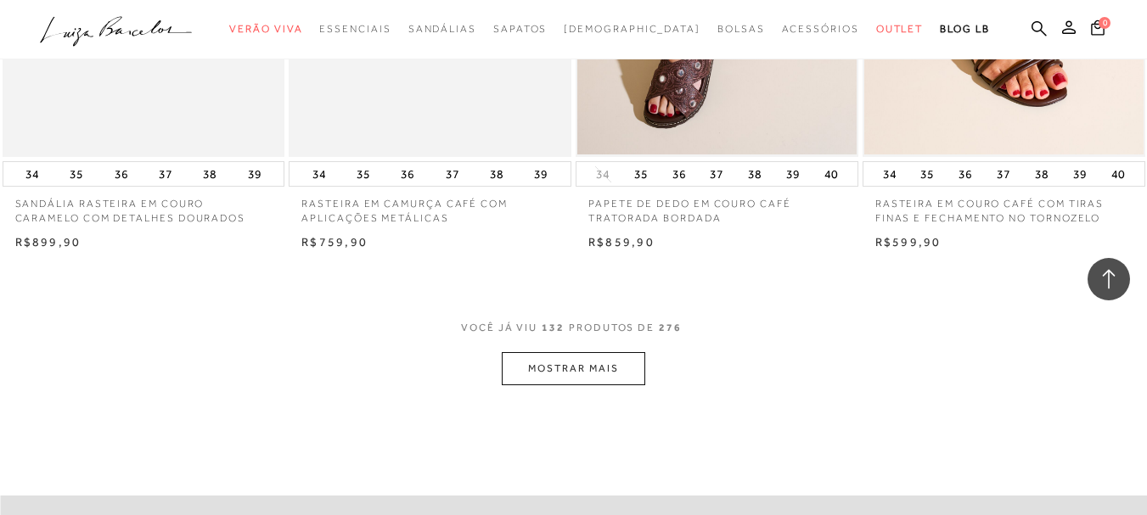
scroll to position [17769, 0]
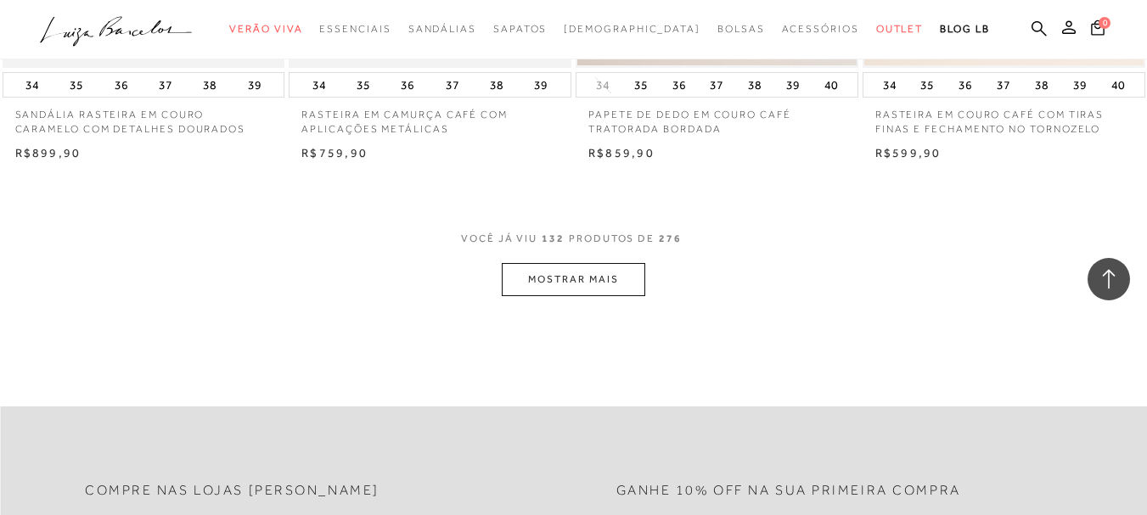
click at [615, 263] on button "MOSTRAR MAIS" at bounding box center [573, 279] width 143 height 33
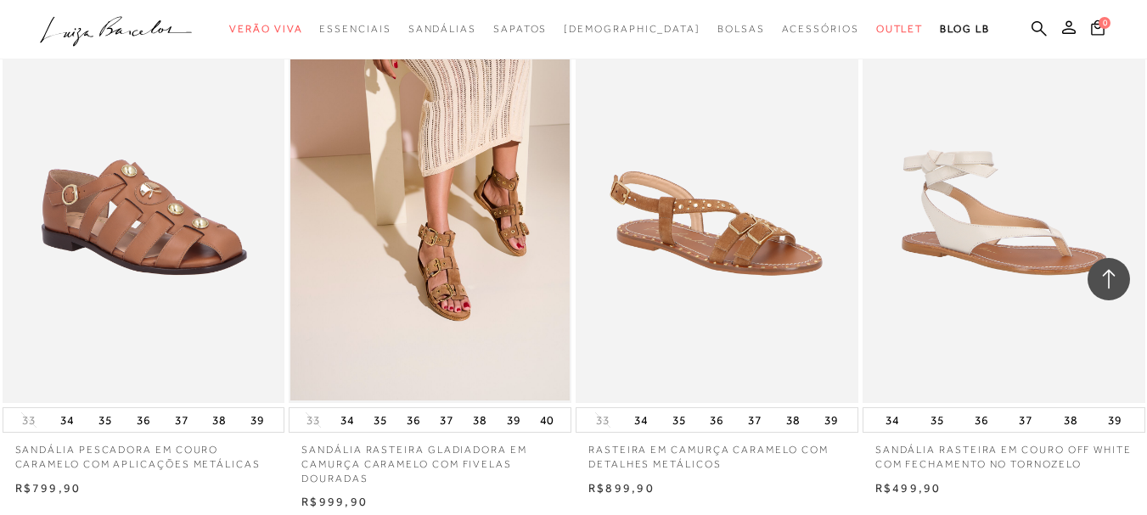
scroll to position [19382, 0]
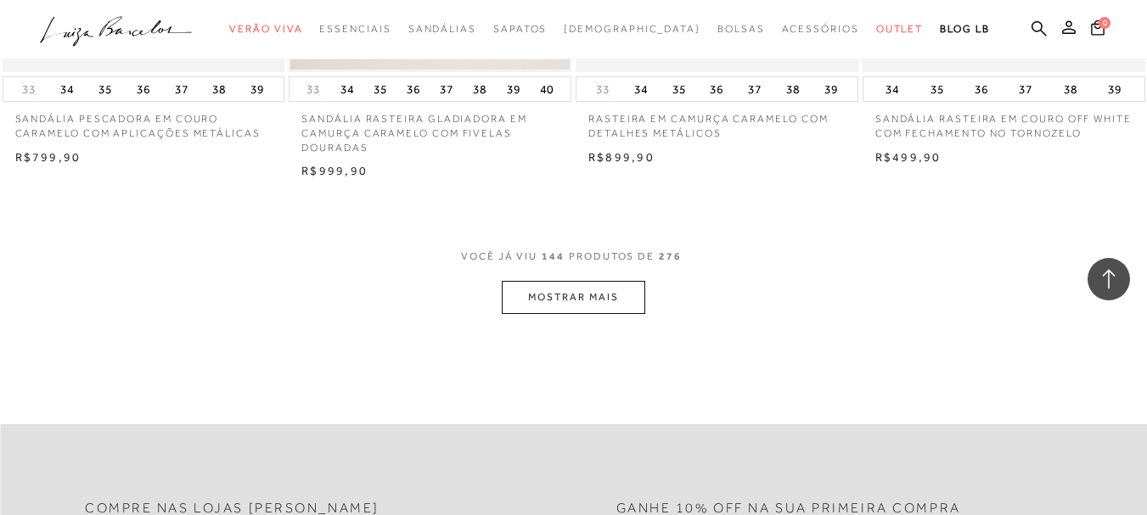
click at [584, 281] on button "MOSTRAR MAIS" at bounding box center [573, 297] width 143 height 33
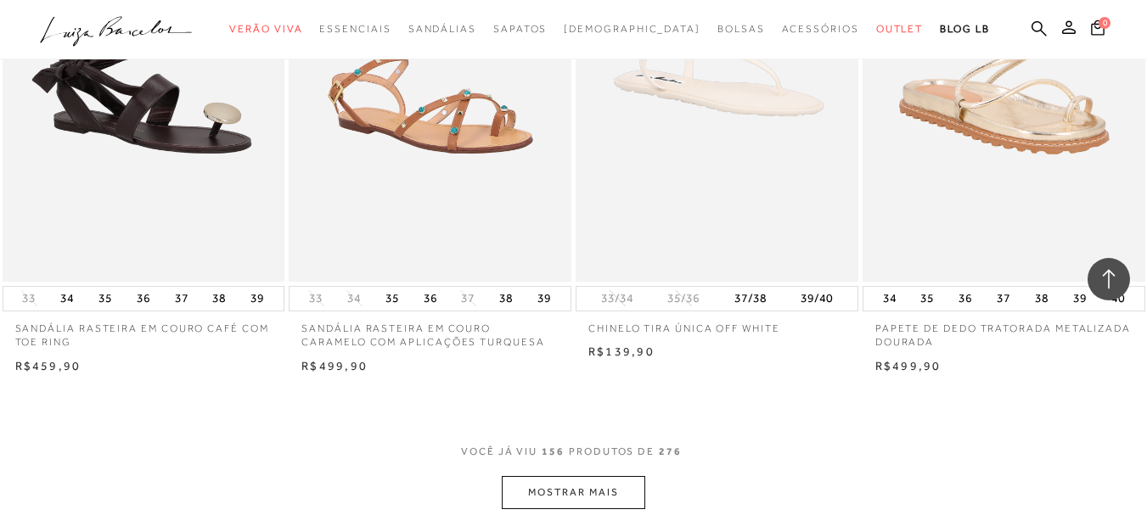
scroll to position [21079, 0]
